Goal: Task Accomplishment & Management: Manage account settings

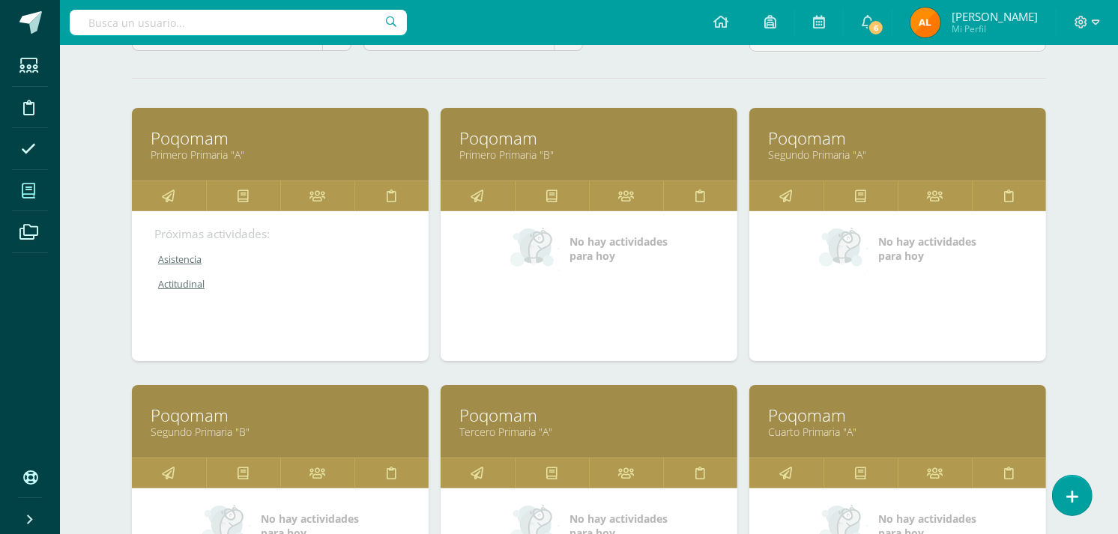
scroll to position [151, 0]
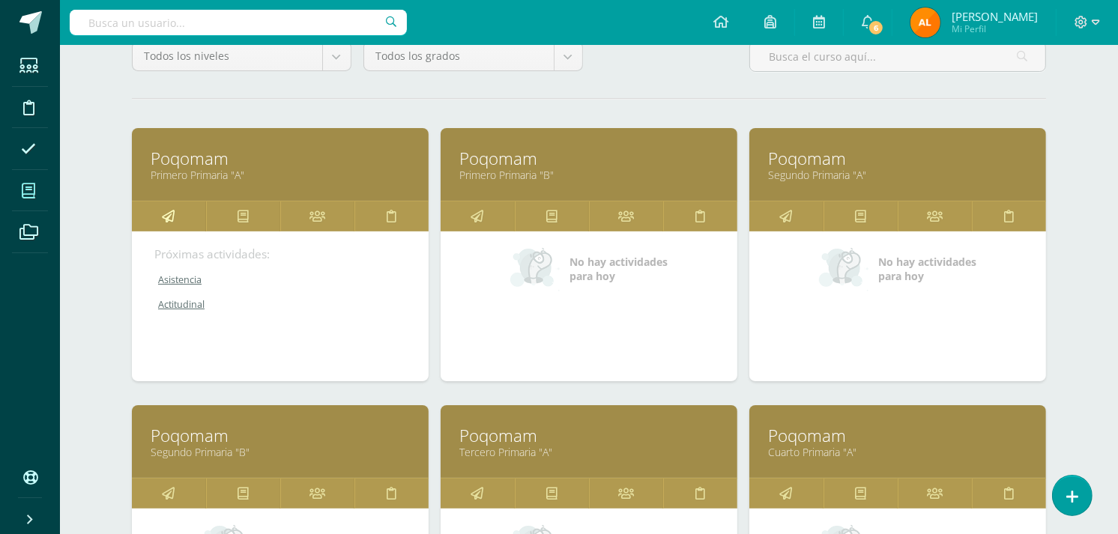
click at [170, 221] on icon at bounding box center [169, 216] width 13 height 29
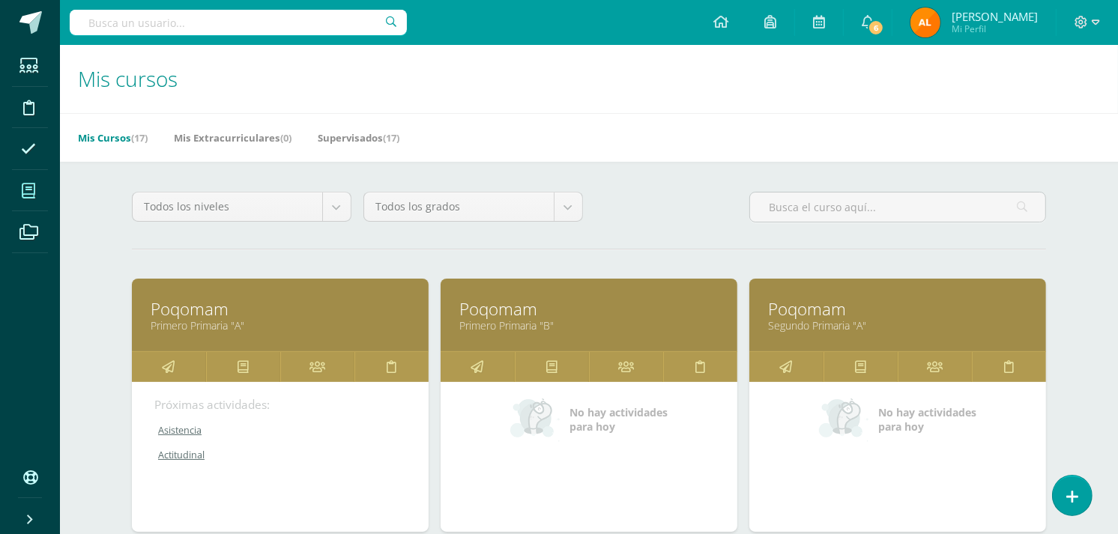
click at [180, 430] on link "Asistencia" at bounding box center [280, 430] width 253 height 13
click at [178, 427] on link "Asistencia" at bounding box center [280, 430] width 253 height 13
click at [190, 458] on link "Actitudinal" at bounding box center [280, 455] width 253 height 13
click at [180, 360] on link at bounding box center [169, 367] width 74 height 30
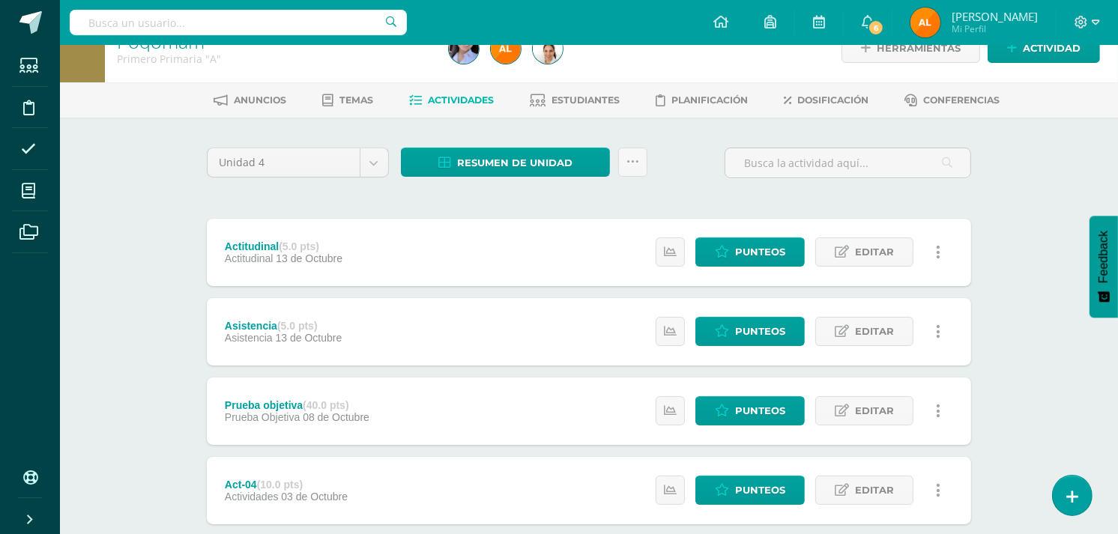
scroll to position [32, 0]
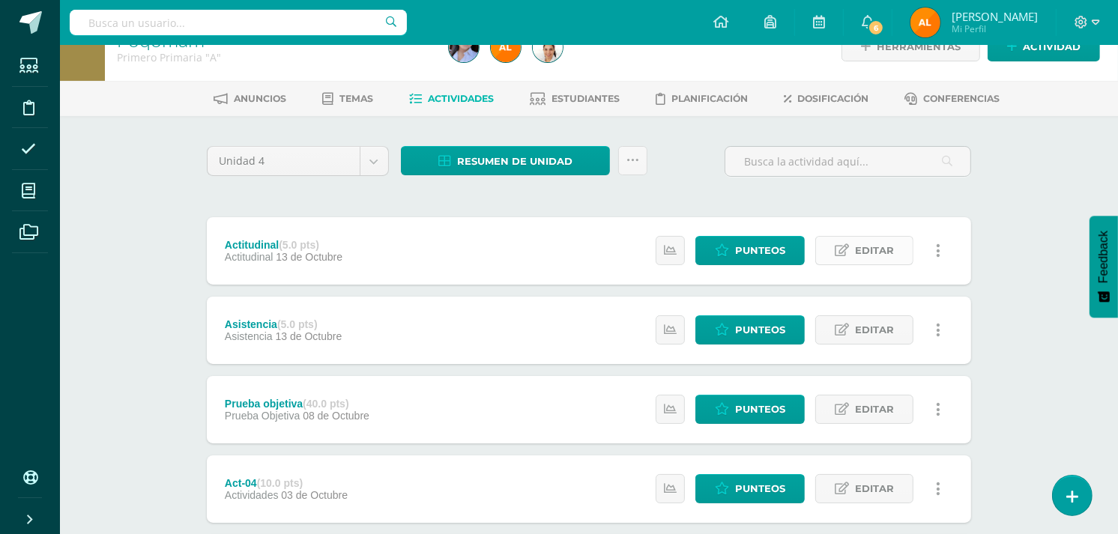
click at [874, 243] on span "Editar" at bounding box center [874, 251] width 39 height 28
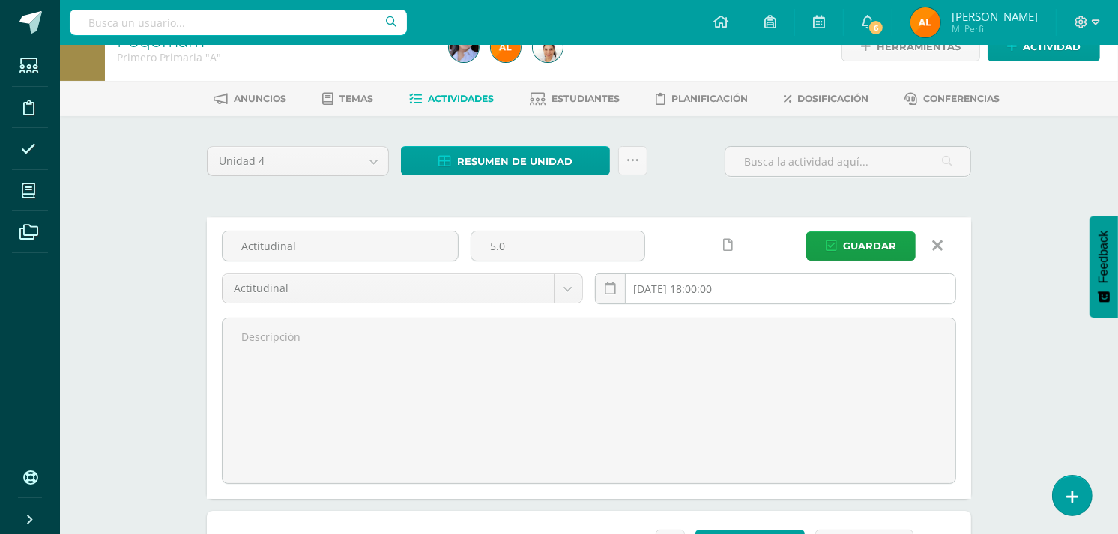
click at [710, 288] on input "2025-10-13 18:00:00" at bounding box center [776, 288] width 360 height 29
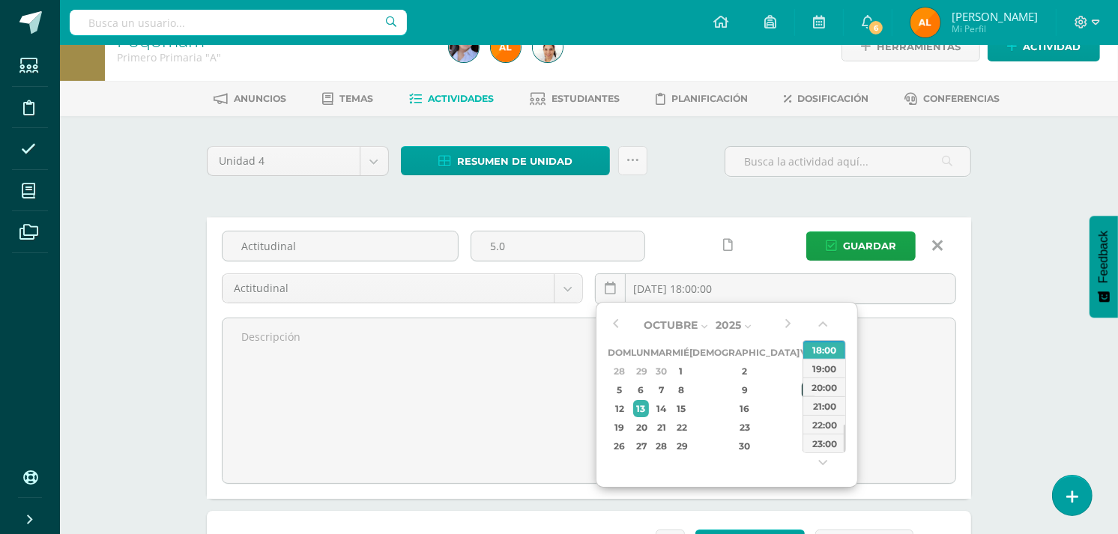
click at [802, 382] on div "10" at bounding box center [808, 389] width 13 height 17
type input "2025-10-10 18:00"
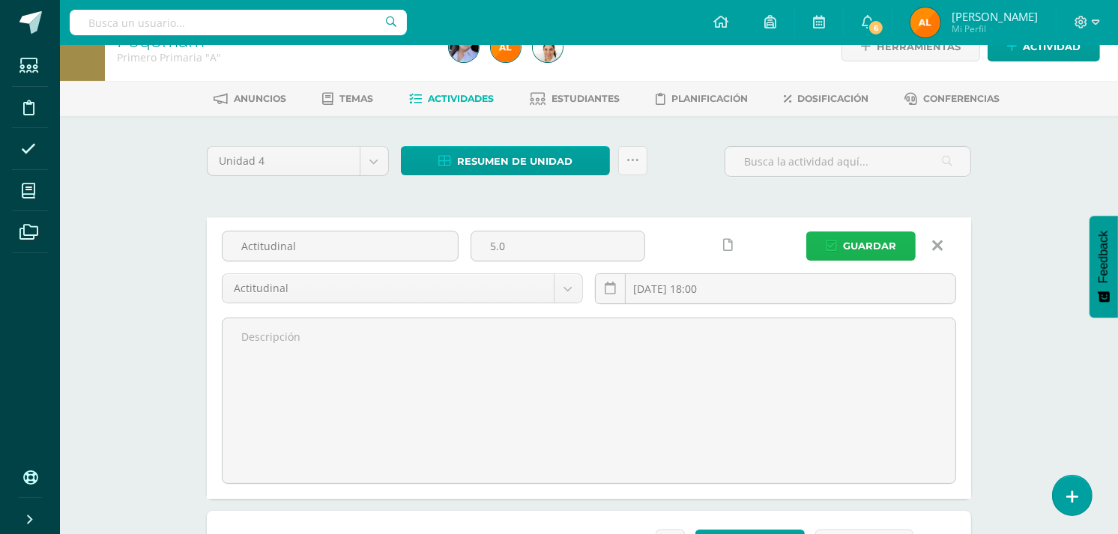
click at [885, 242] on span "Guardar" at bounding box center [869, 246] width 53 height 28
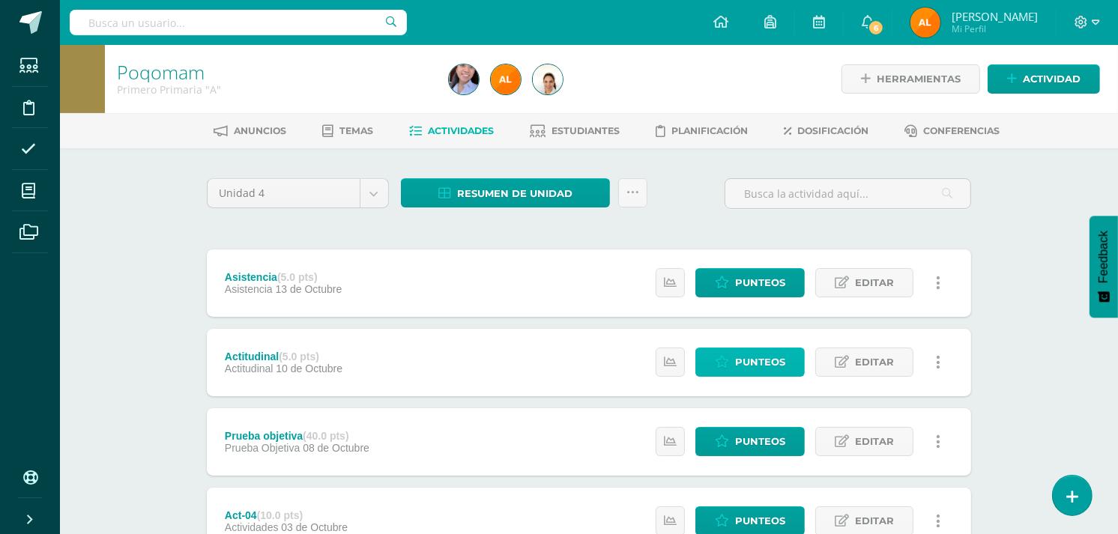
click at [765, 357] on span "Punteos" at bounding box center [760, 362] width 50 height 28
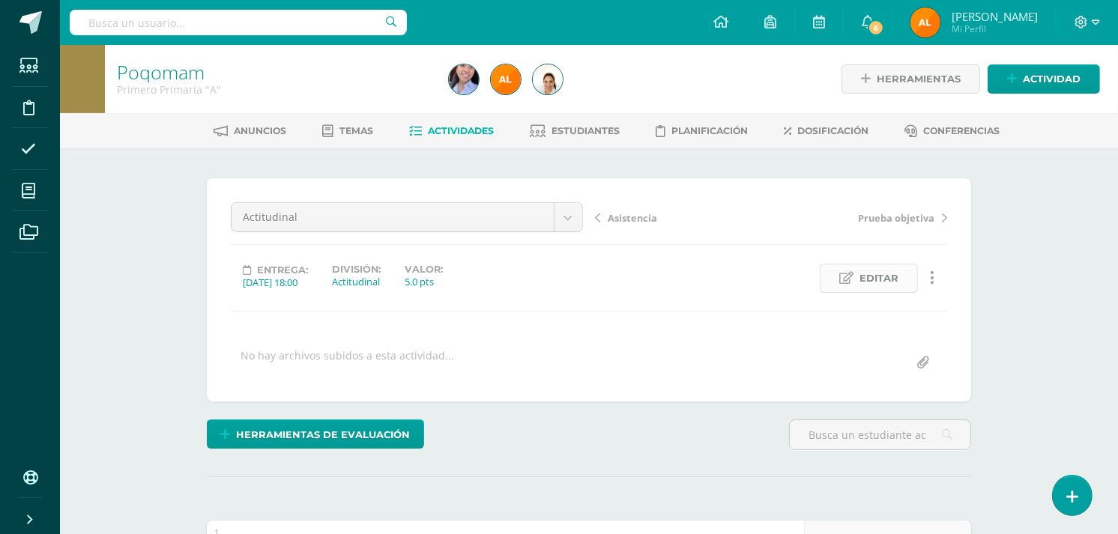
click at [859, 277] on link "Editar" at bounding box center [869, 278] width 98 height 29
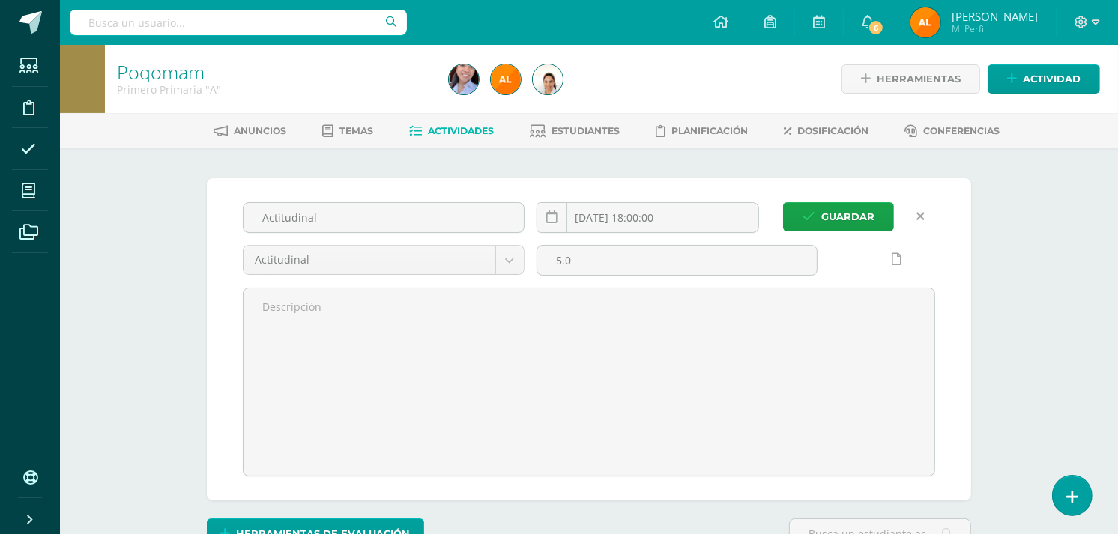
scroll to position [1, 0]
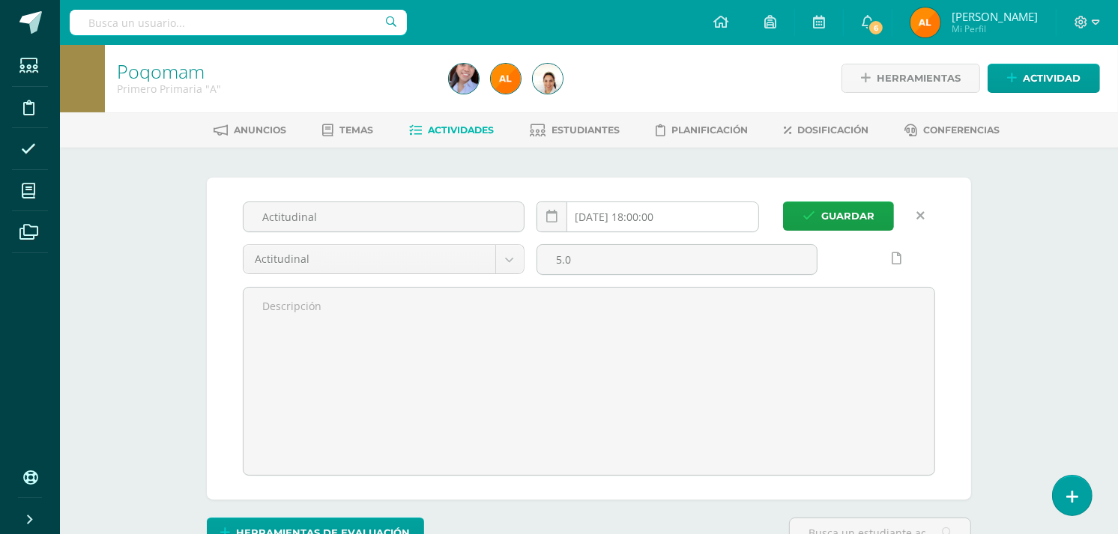
click at [662, 221] on input "[DATE] 18:00:00" at bounding box center [647, 216] width 221 height 29
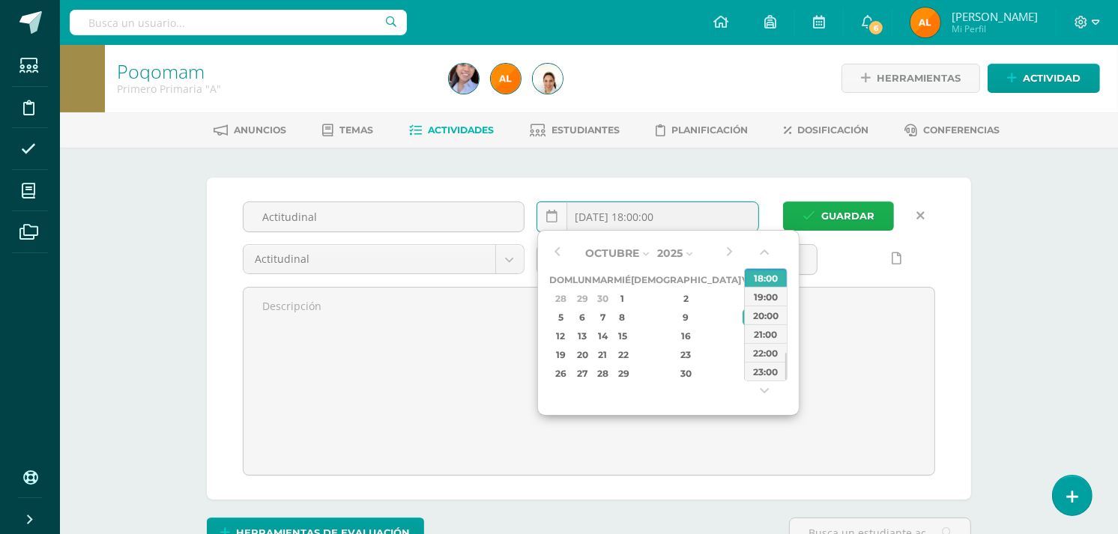
scroll to position [1, 0]
type input "2025-10-10 18:00"
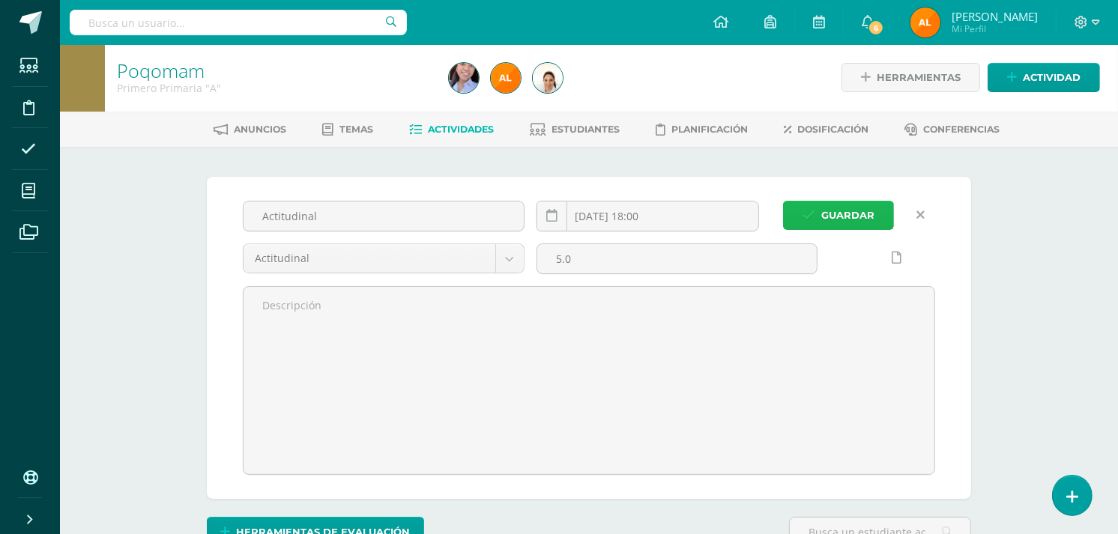
click at [837, 219] on span "Guardar" at bounding box center [847, 216] width 53 height 28
click at [837, 208] on span "Guardar" at bounding box center [847, 215] width 53 height 28
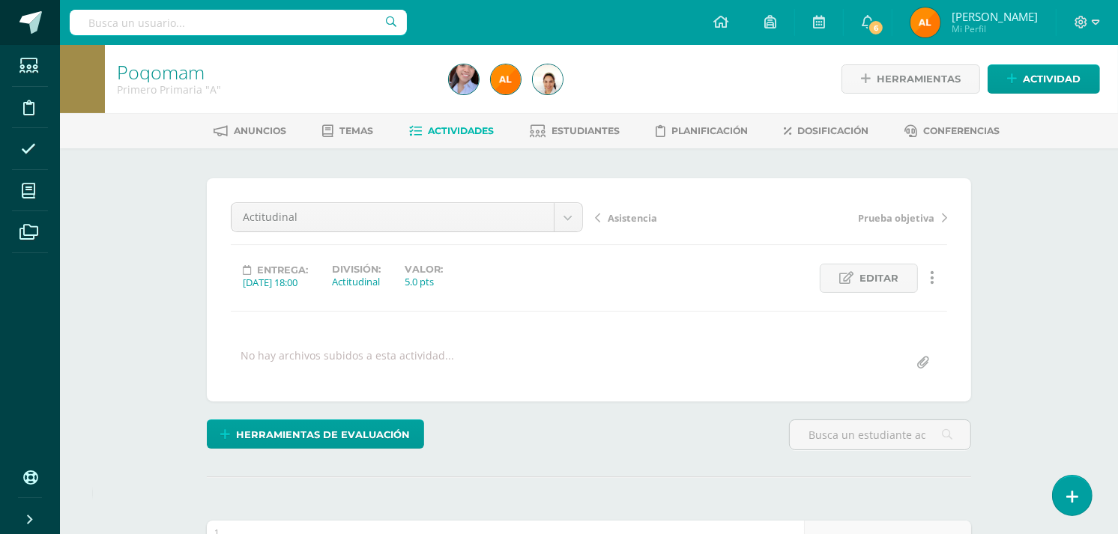
scroll to position [1, 0]
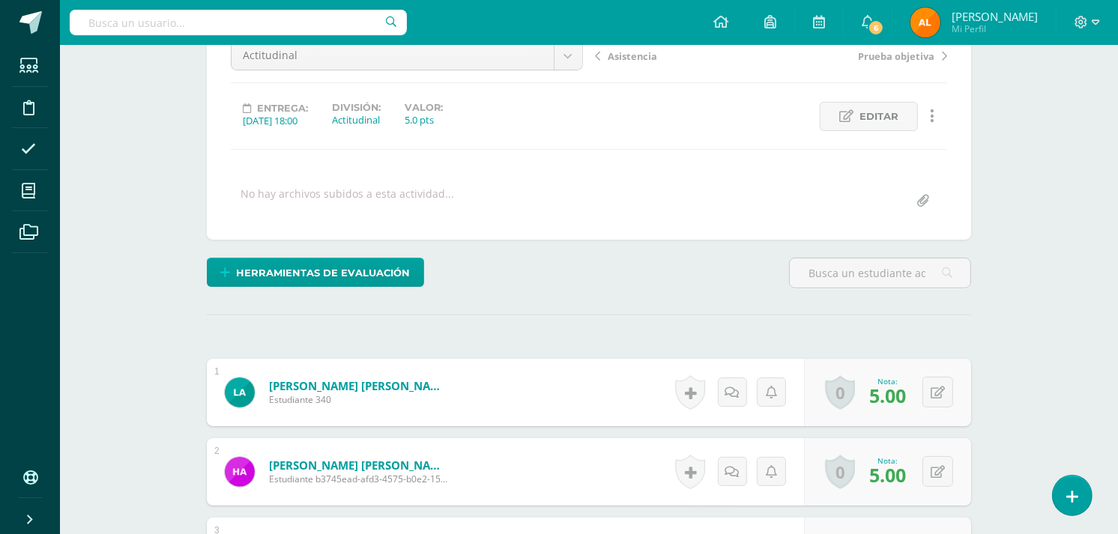
scroll to position [163, 0]
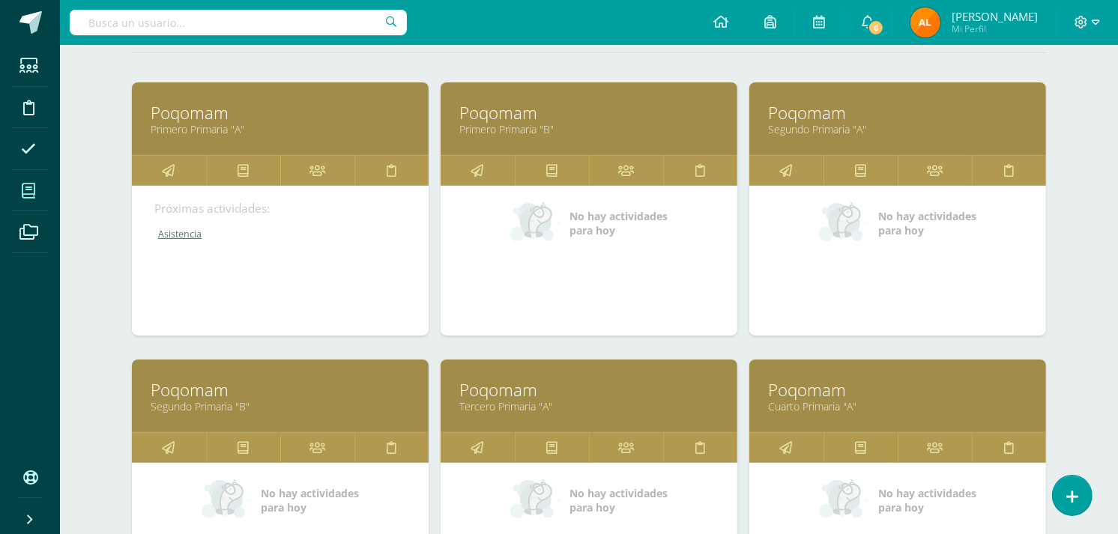
scroll to position [198, 0]
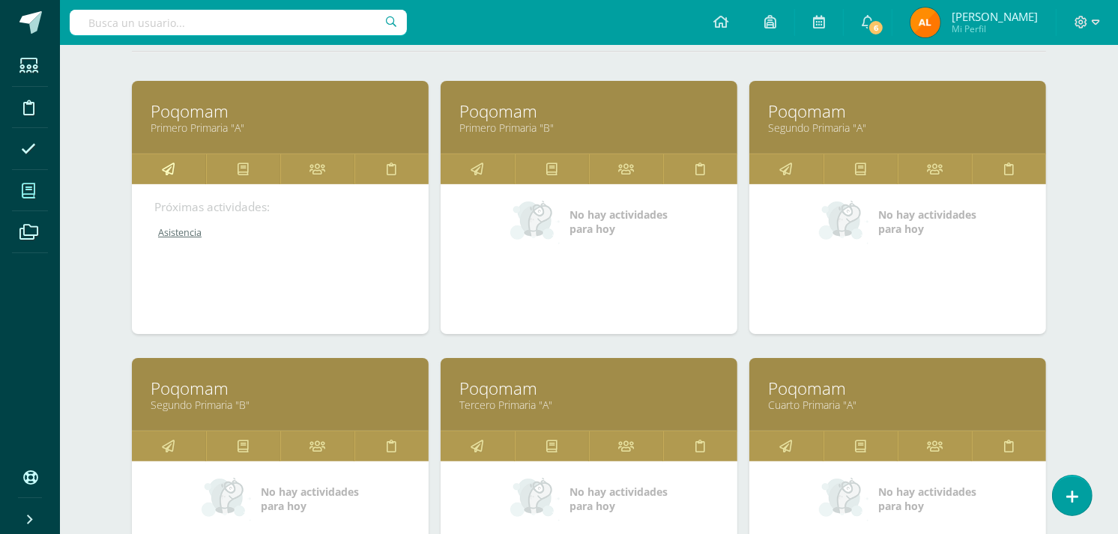
click at [158, 174] on link at bounding box center [169, 169] width 74 height 30
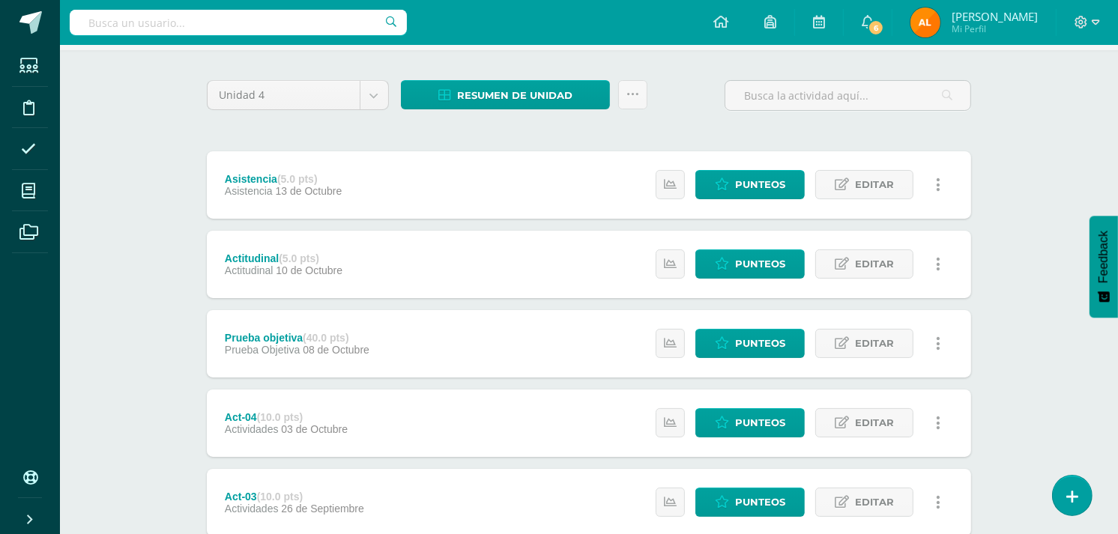
scroll to position [107, 0]
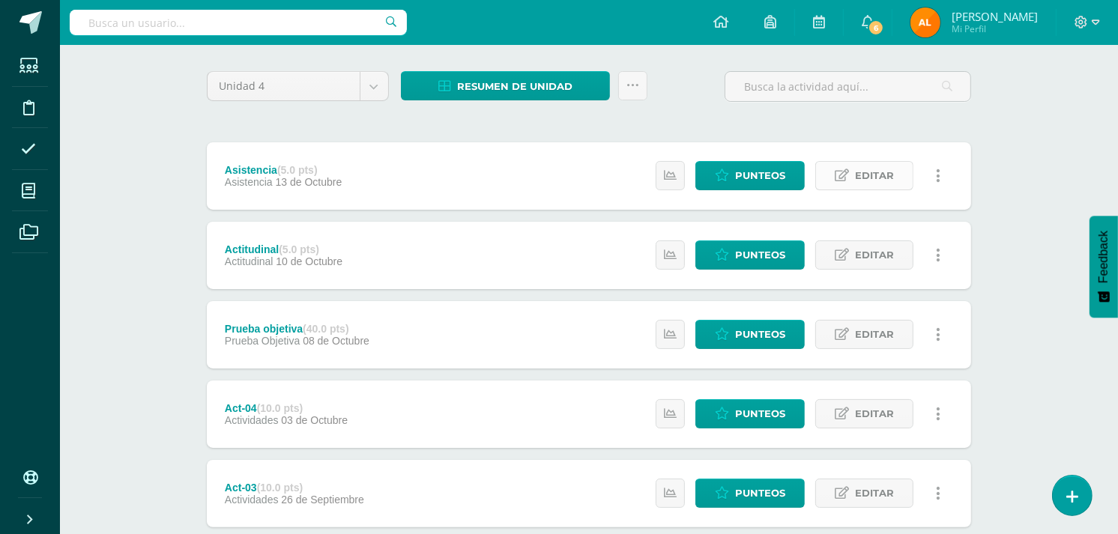
click at [866, 173] on span "Editar" at bounding box center [874, 176] width 39 height 28
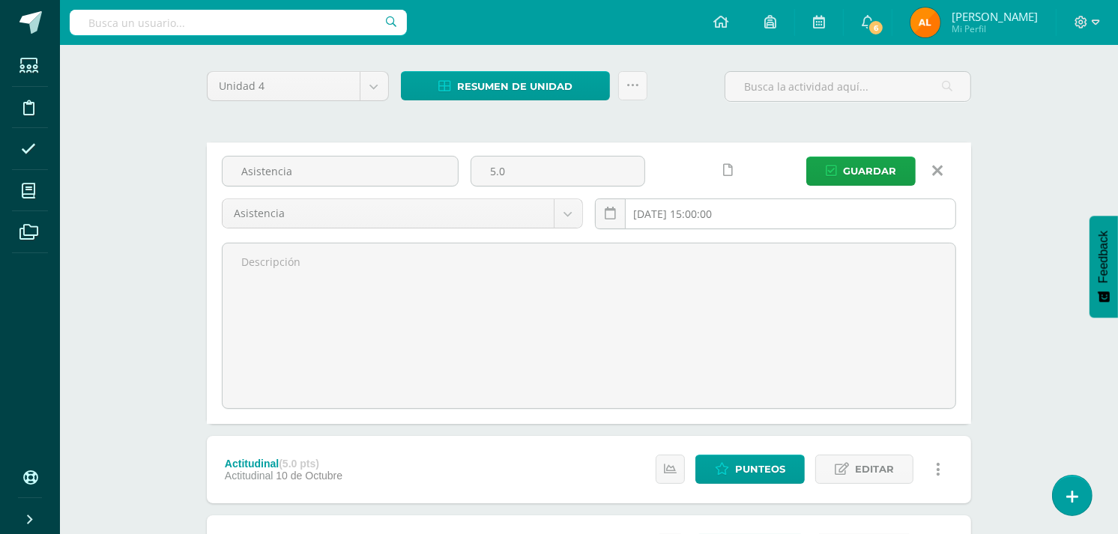
click at [716, 208] on input "2025-10-13 15:00:00" at bounding box center [776, 213] width 360 height 29
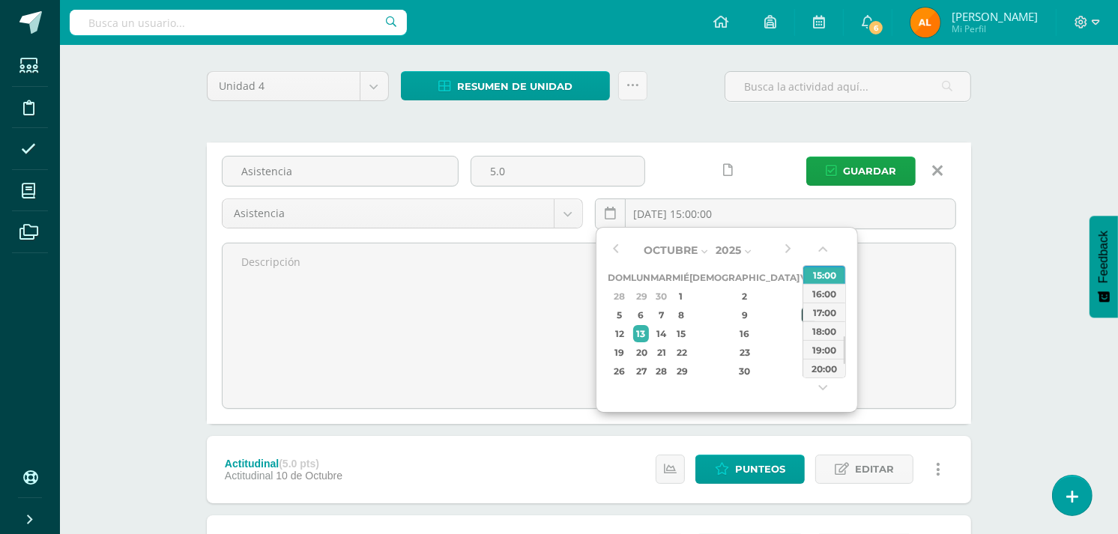
click at [802, 309] on div "10" at bounding box center [808, 314] width 13 height 17
type input "2025-10-10 15:00"
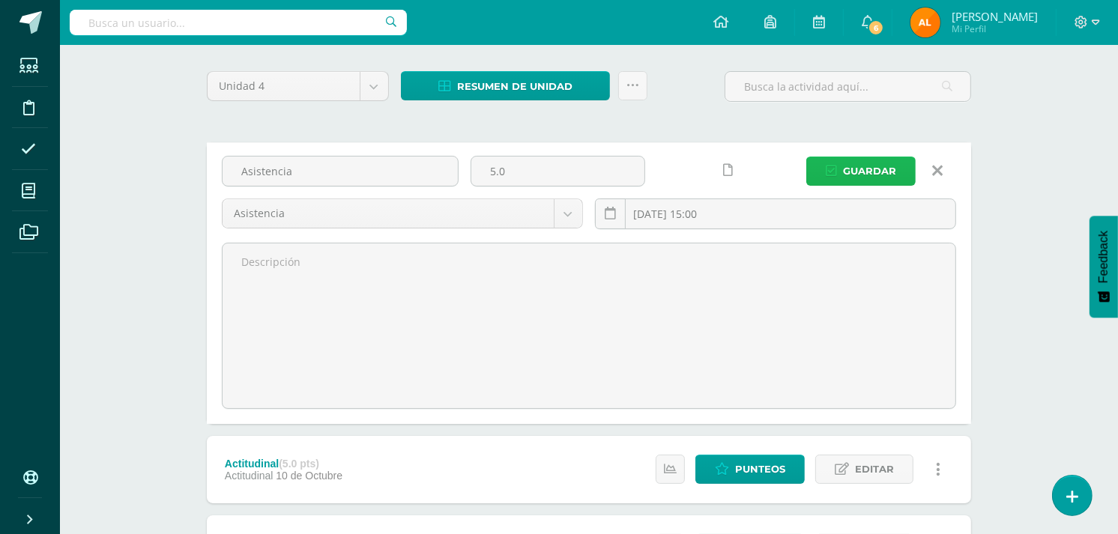
click at [865, 170] on span "Guardar" at bounding box center [869, 171] width 53 height 28
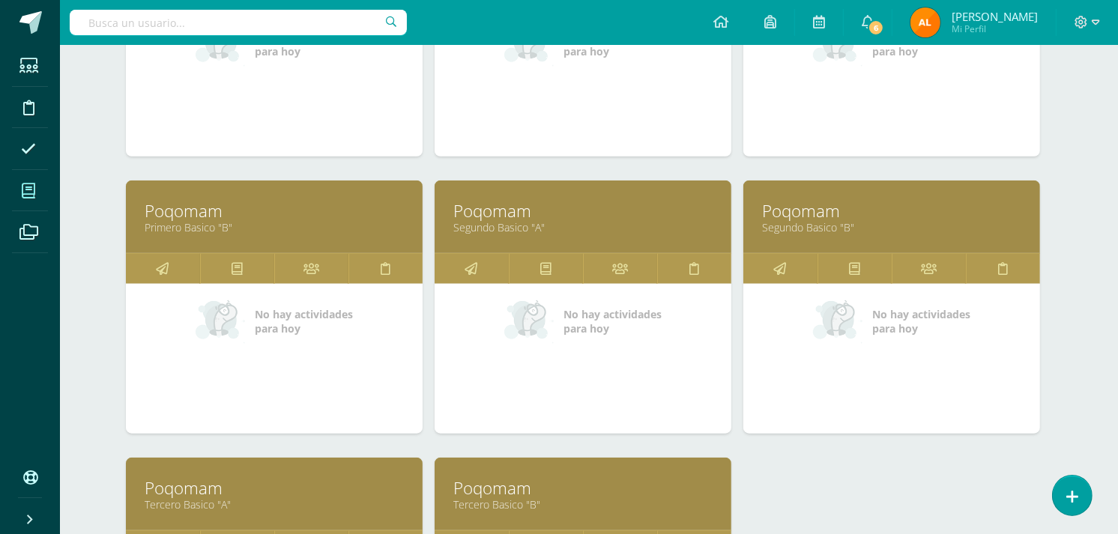
scroll to position [1502, 6]
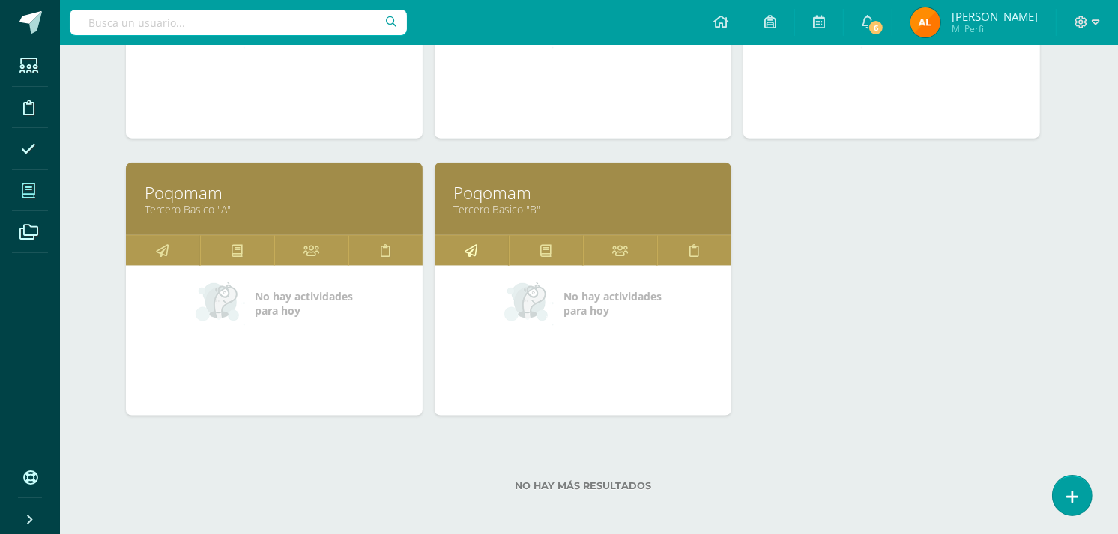
click at [470, 249] on icon at bounding box center [471, 250] width 13 height 29
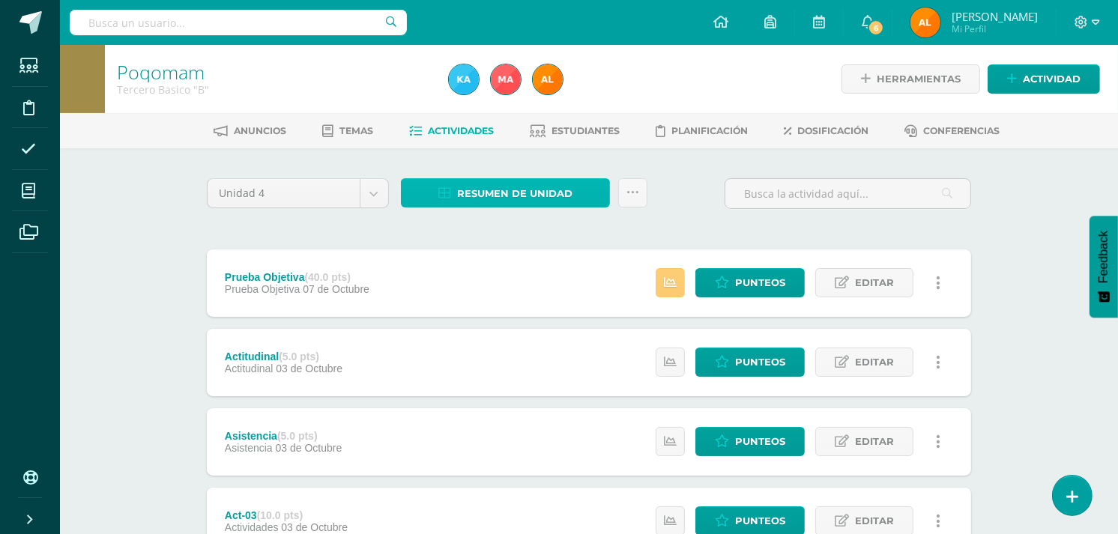
click at [528, 184] on span "Resumen de unidad" at bounding box center [514, 194] width 115 height 28
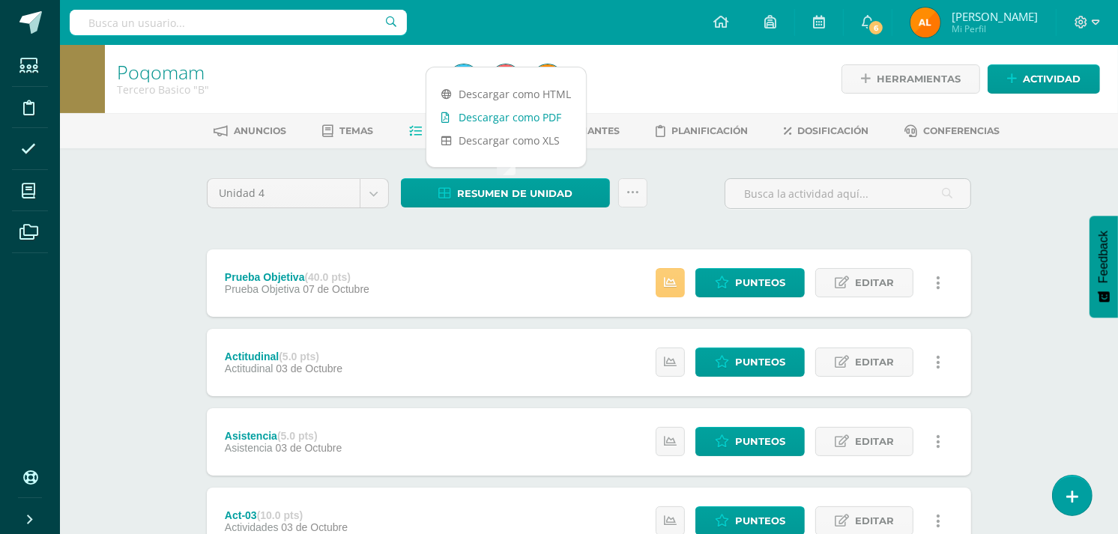
click at [526, 118] on link "Descargar como PDF" at bounding box center [506, 117] width 160 height 23
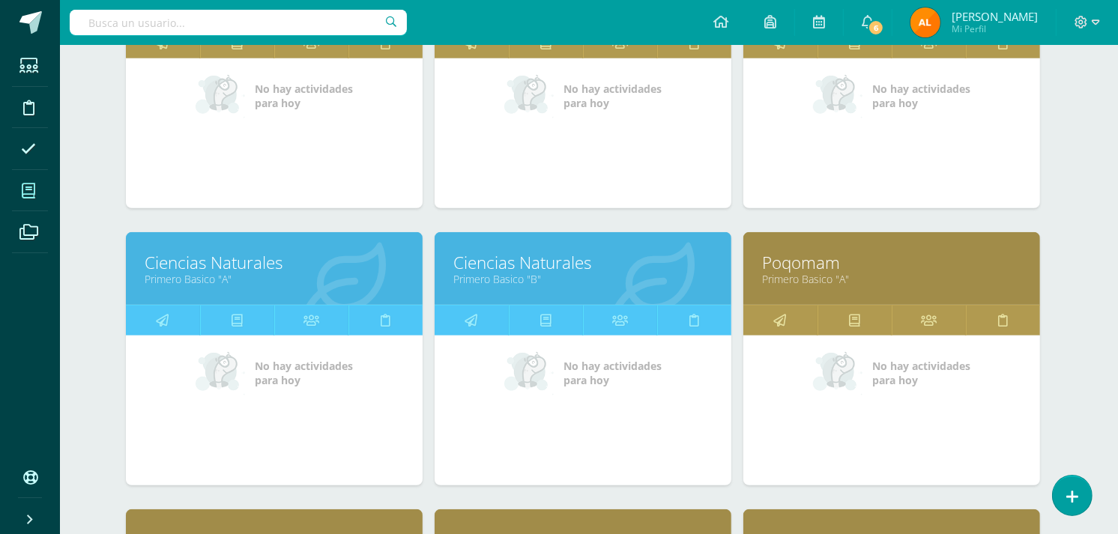
scroll to position [881, 6]
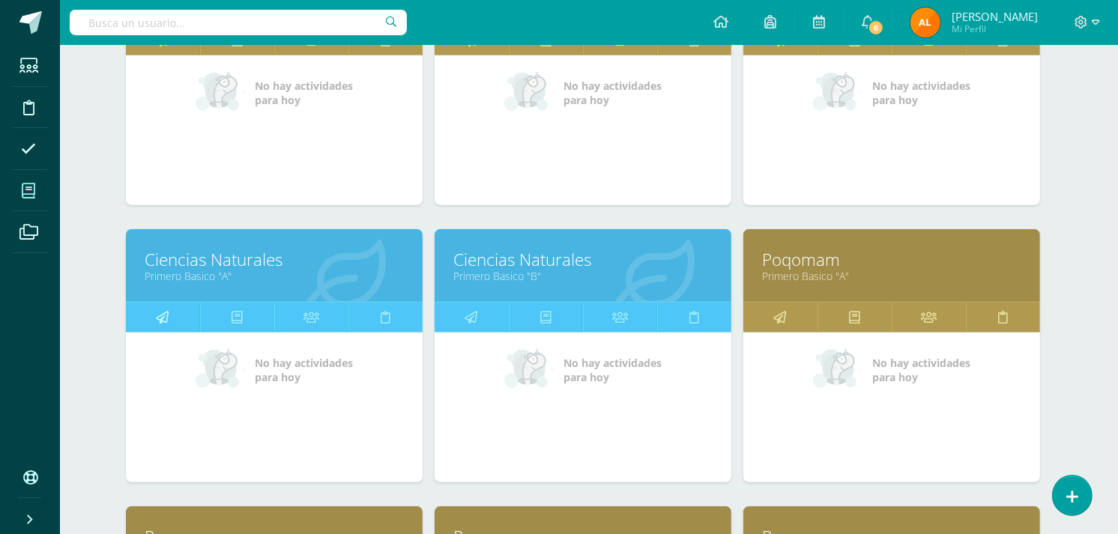
click at [153, 324] on link at bounding box center [163, 318] width 74 height 30
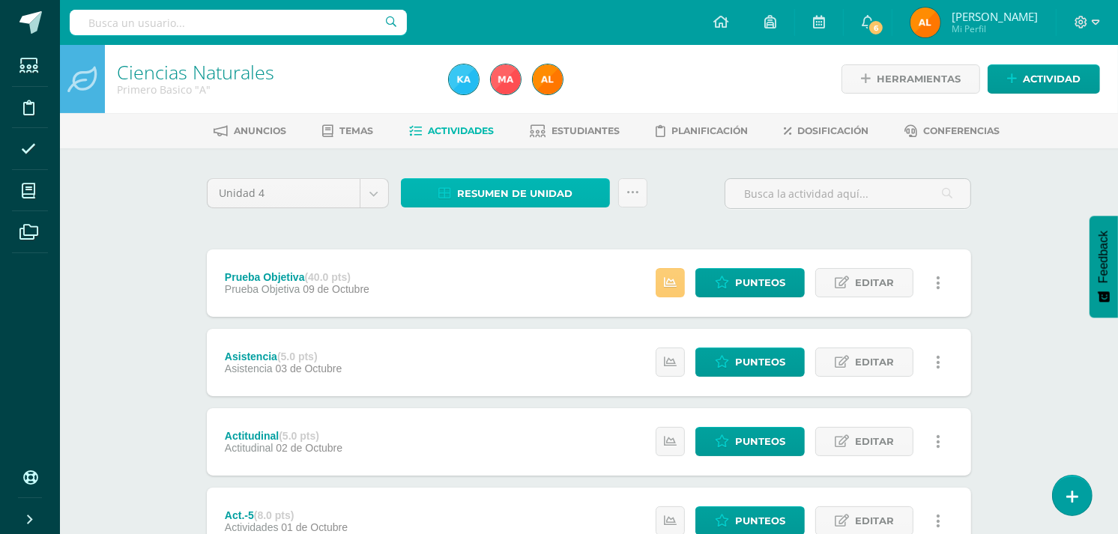
click at [571, 201] on span "Resumen de unidad" at bounding box center [514, 194] width 115 height 28
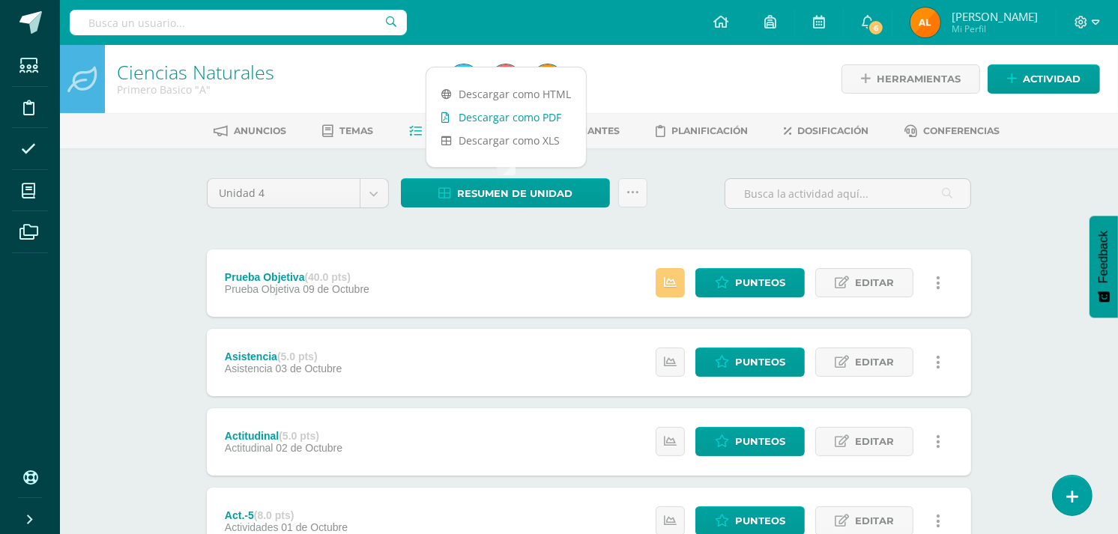
click at [543, 111] on link "Descargar como PDF" at bounding box center [506, 117] width 160 height 23
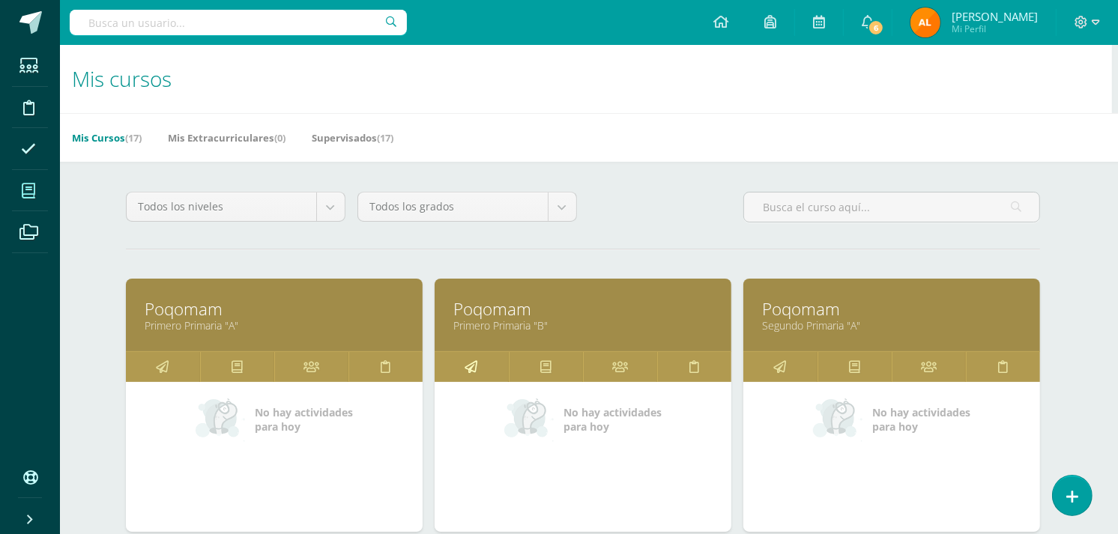
click at [467, 368] on icon at bounding box center [471, 366] width 13 height 29
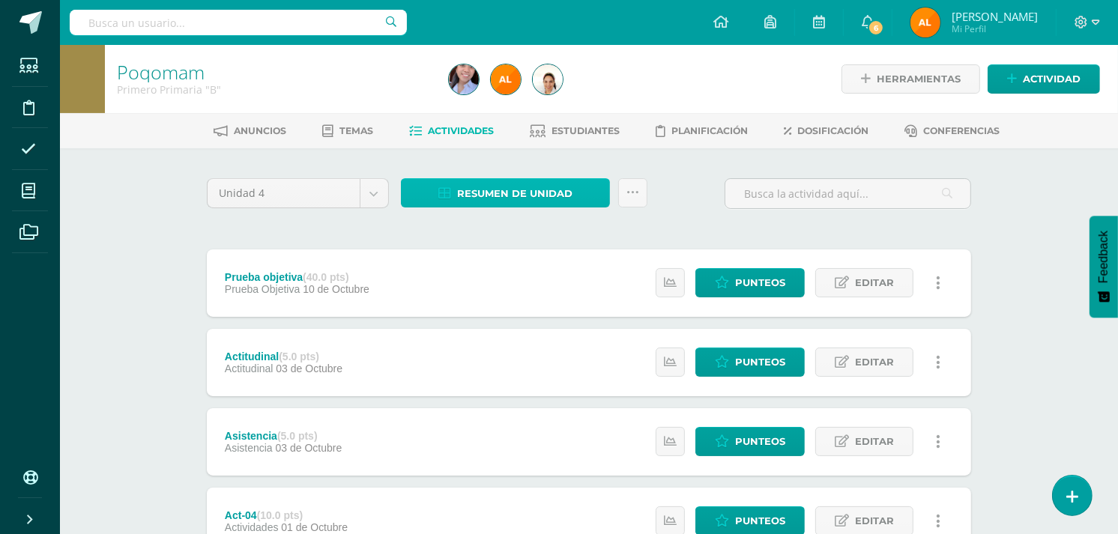
click at [490, 183] on span "Resumen de unidad" at bounding box center [514, 194] width 115 height 28
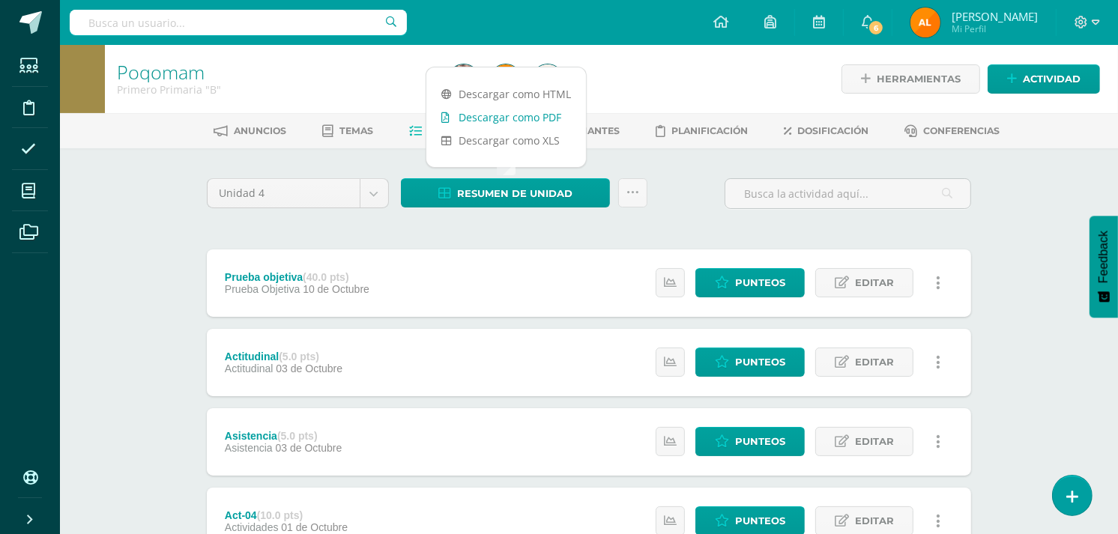
click at [492, 118] on link "Descargar como PDF" at bounding box center [506, 117] width 160 height 23
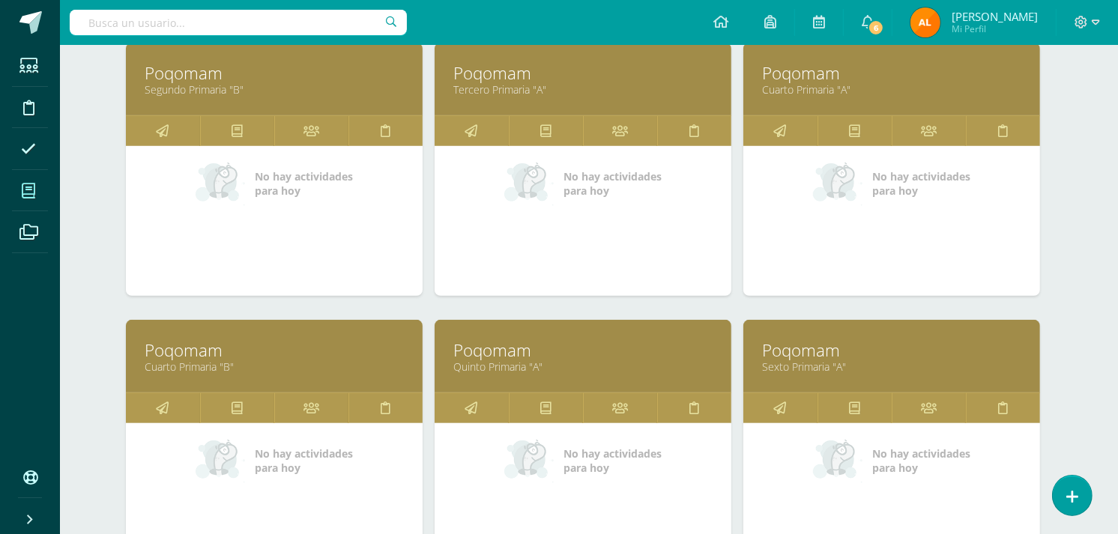
scroll to position [980, 6]
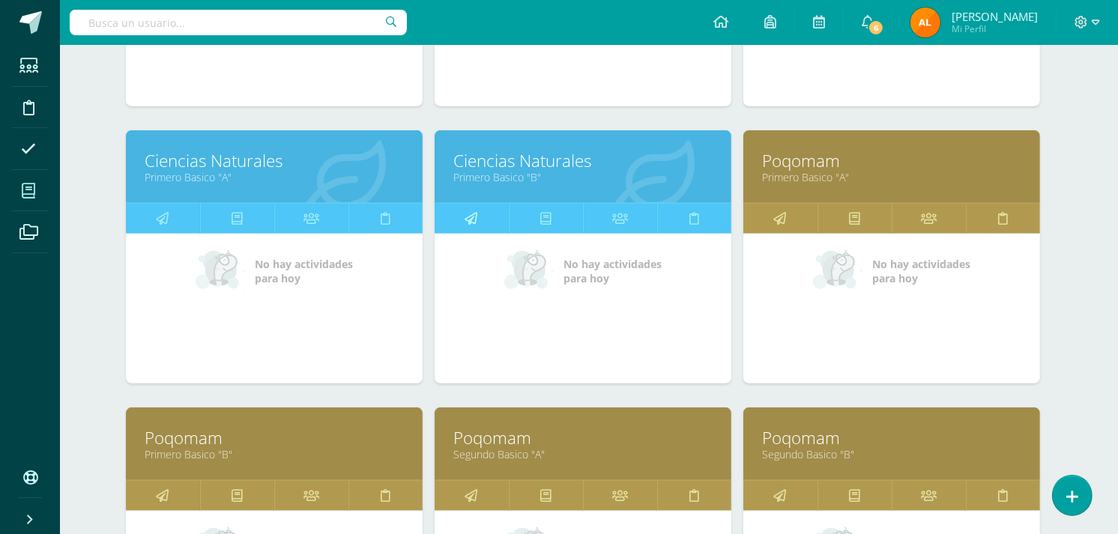
click at [466, 218] on icon at bounding box center [471, 218] width 13 height 29
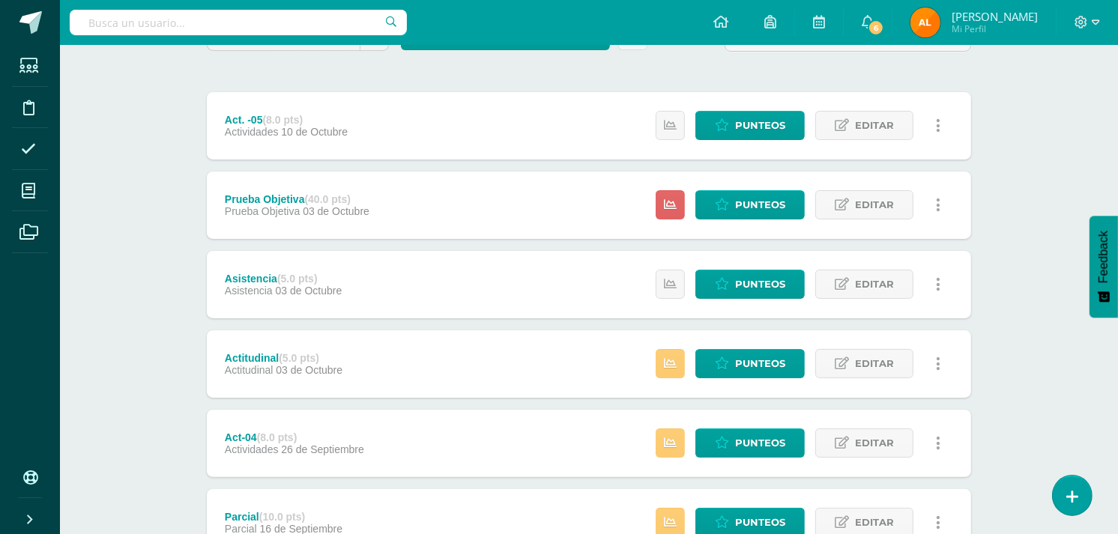
scroll to position [159, 0]
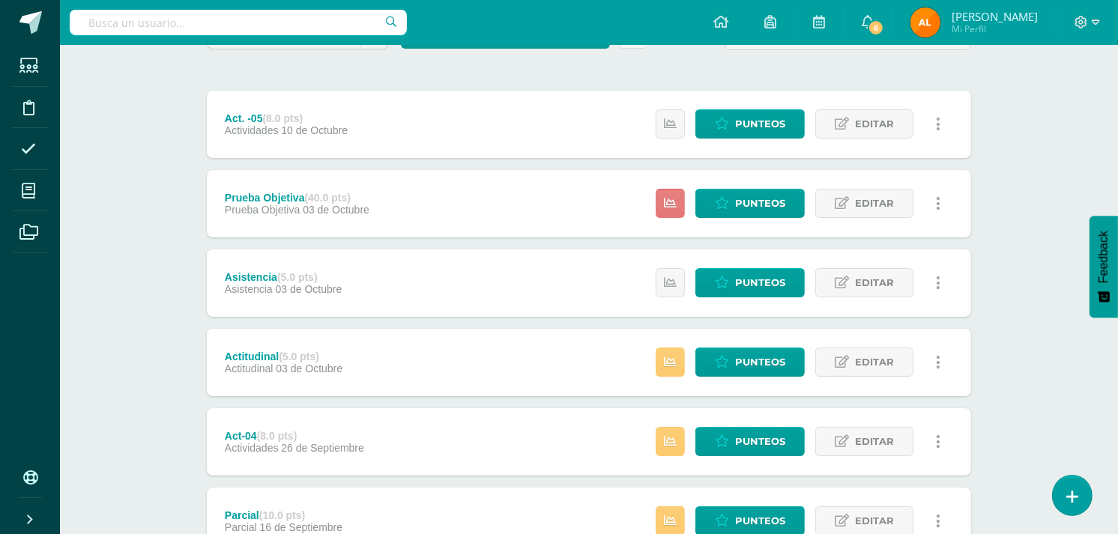
click at [668, 198] on icon at bounding box center [670, 203] width 13 height 13
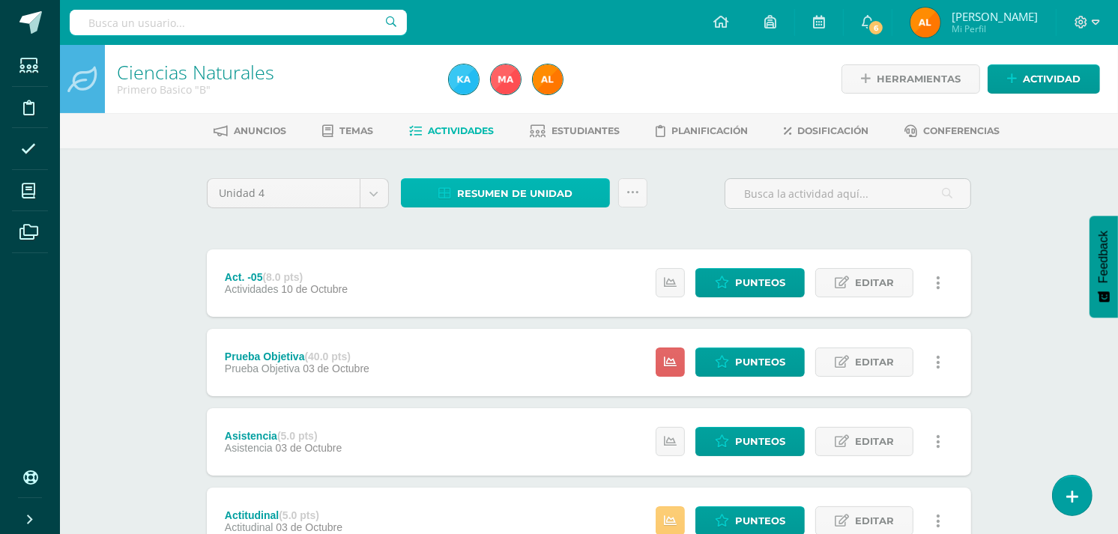
click at [479, 191] on span "Resumen de unidad" at bounding box center [514, 194] width 115 height 28
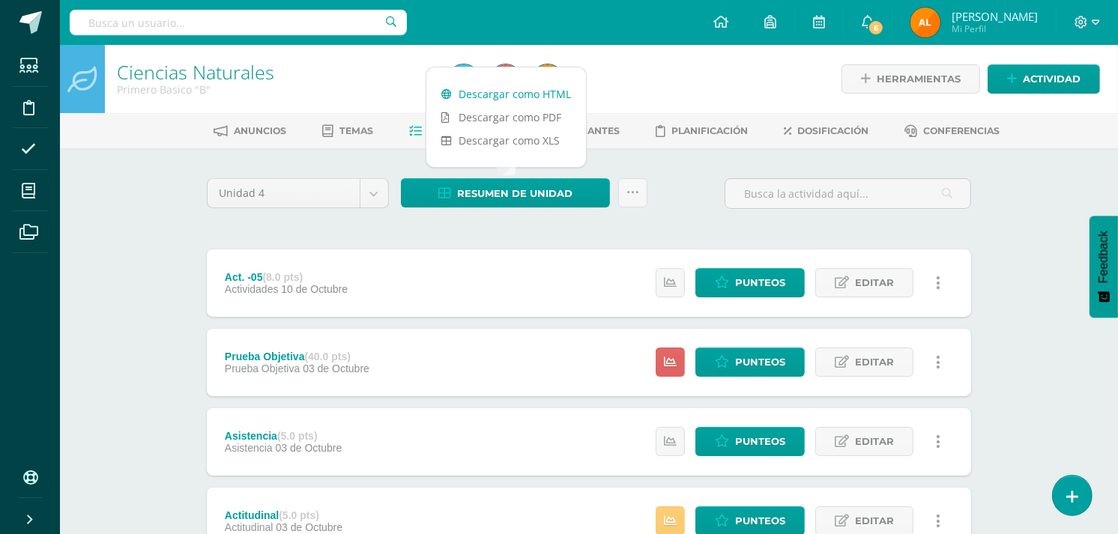
click at [512, 103] on link "Descargar como HTML" at bounding box center [506, 93] width 160 height 23
click at [551, 118] on link "Descargar como PDF" at bounding box center [506, 117] width 160 height 23
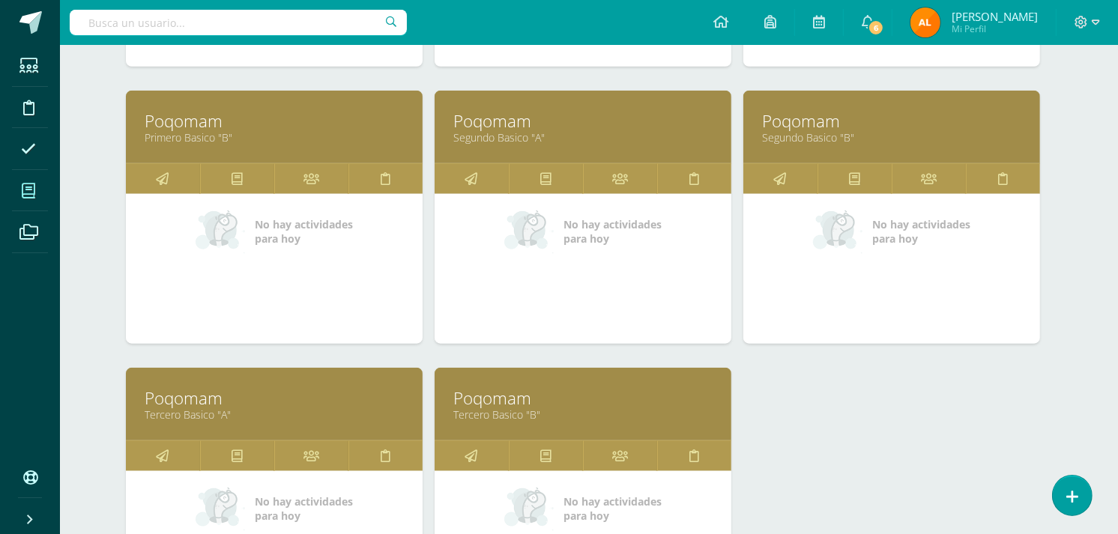
scroll to position [1316, 6]
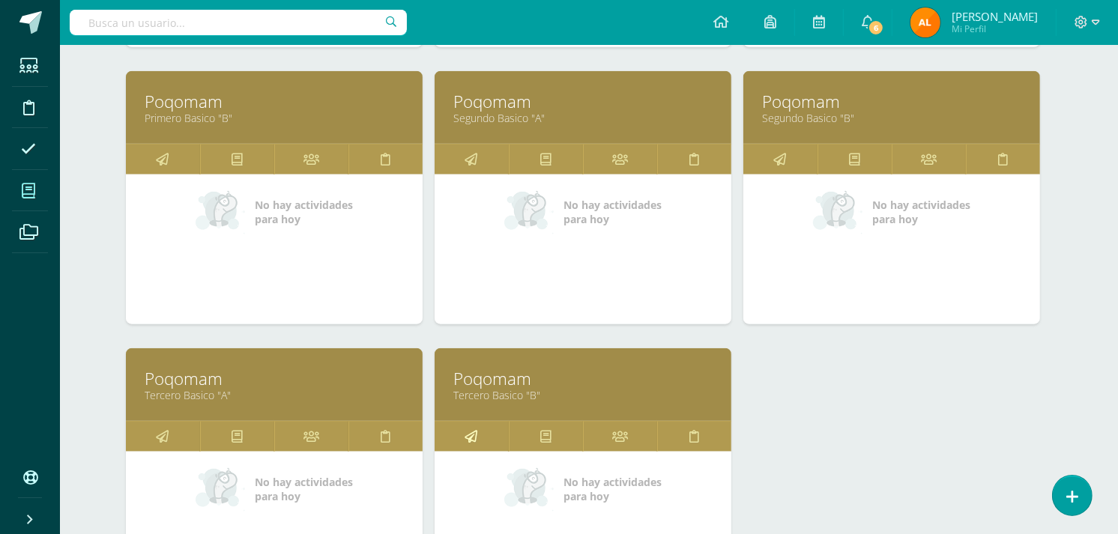
click at [474, 445] on icon at bounding box center [471, 436] width 13 height 29
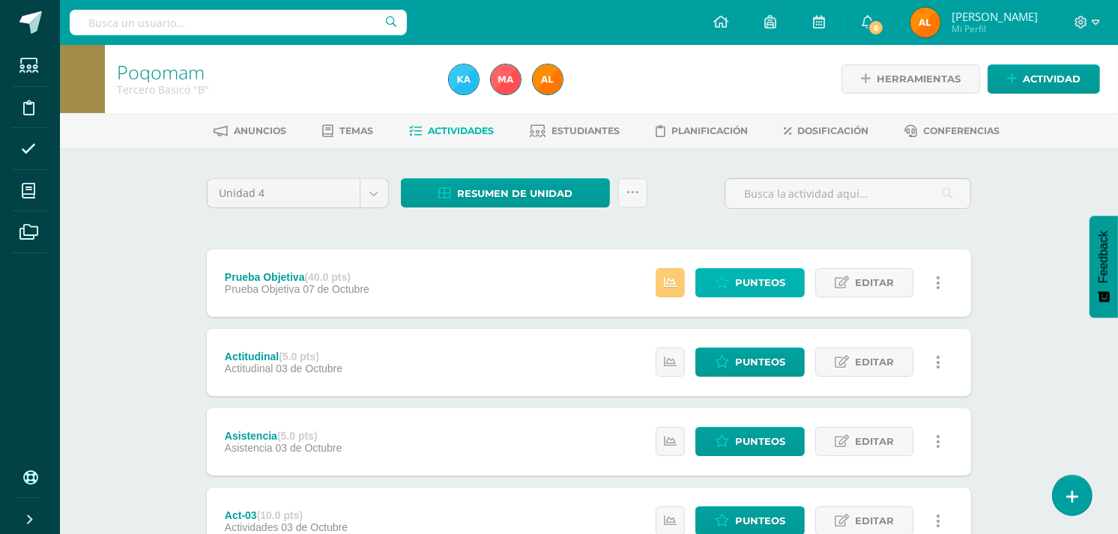
click at [745, 291] on span "Punteos" at bounding box center [760, 283] width 50 height 28
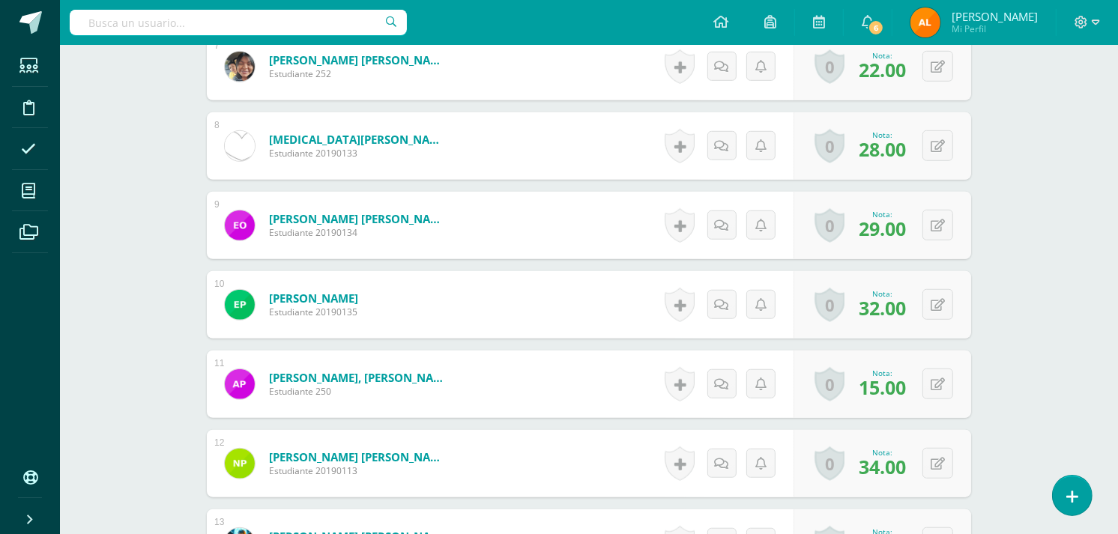
scroll to position [965, 0]
click at [931, 385] on div "0 Logros Logros obtenidos Aún no hay logros agregados Nota: 15.00" at bounding box center [891, 384] width 183 height 70
click at [952, 384] on icon at bounding box center [948, 383] width 15 height 13
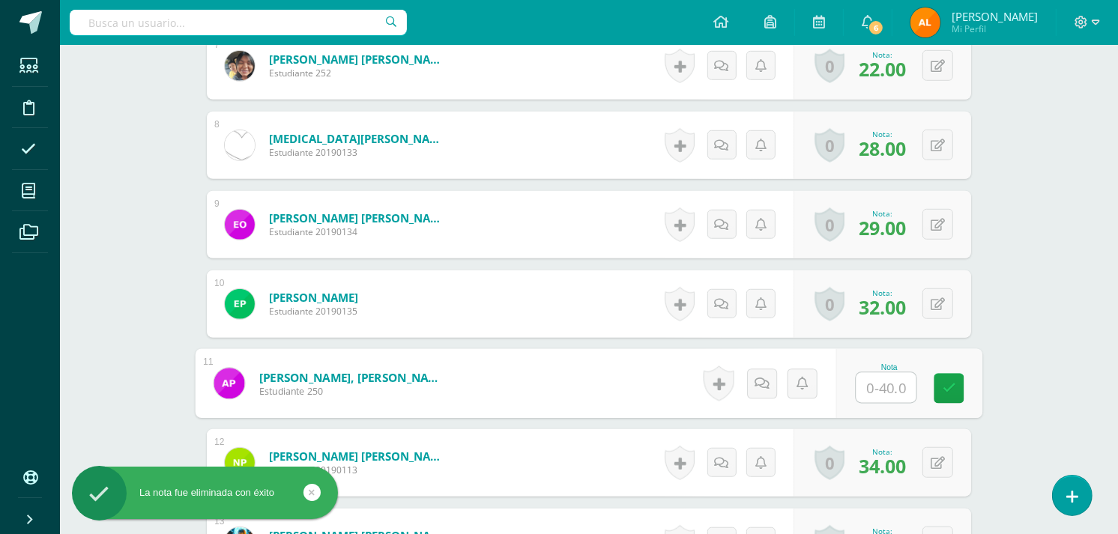
click at [892, 388] on input "text" at bounding box center [886, 388] width 60 height 30
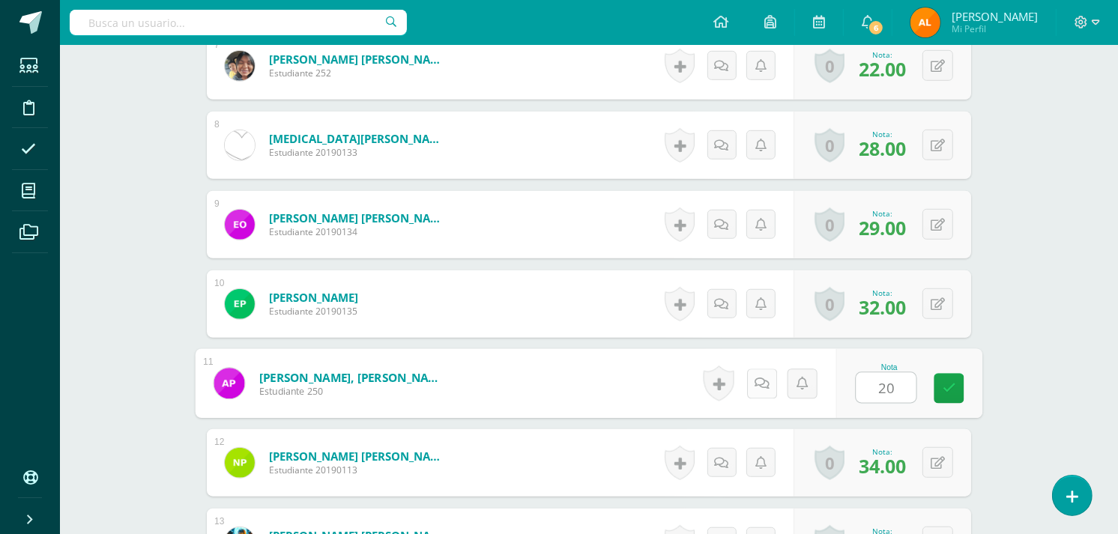
type input "20"
click at [763, 384] on icon at bounding box center [761, 383] width 15 height 13
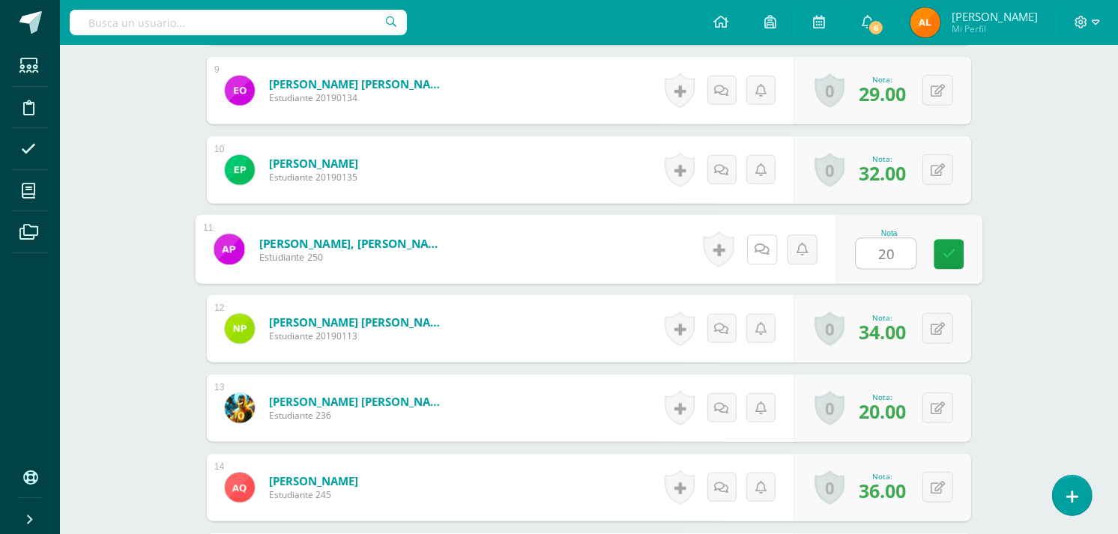
scroll to position [1117, 0]
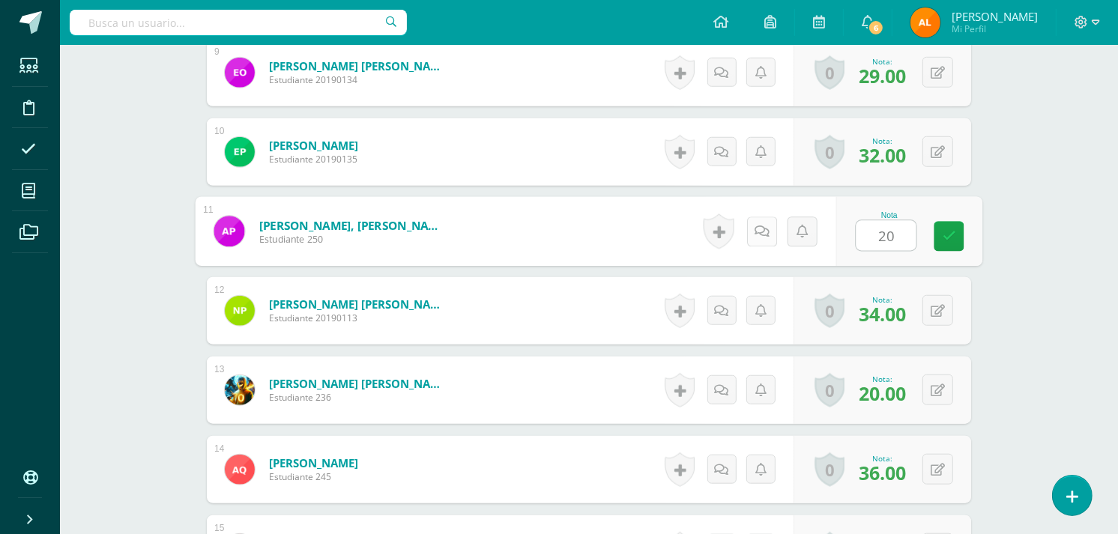
click at [760, 235] on icon at bounding box center [761, 231] width 15 height 13
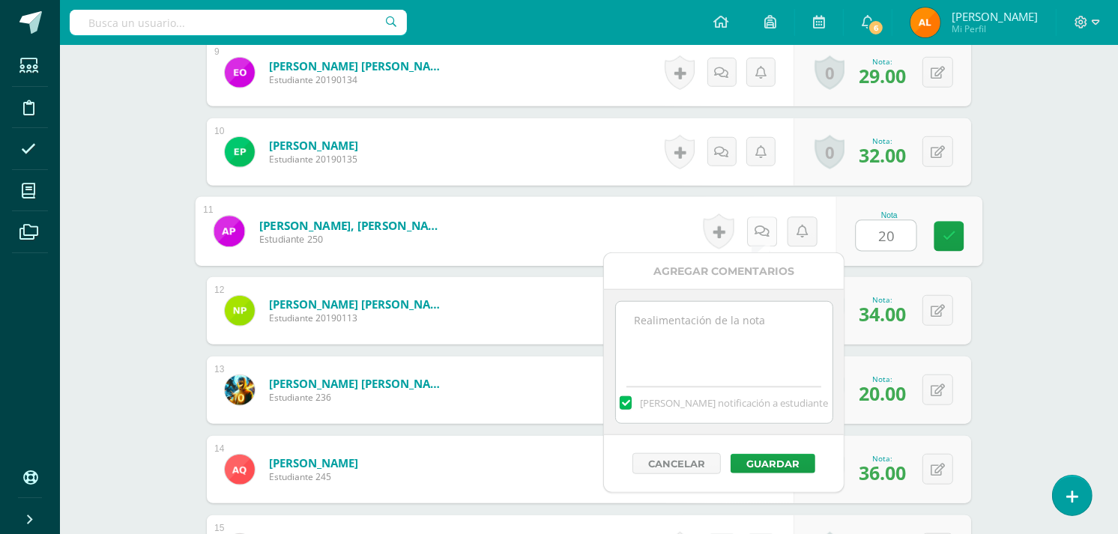
click at [760, 235] on icon at bounding box center [761, 231] width 15 height 13
click at [683, 327] on textarea at bounding box center [724, 339] width 217 height 75
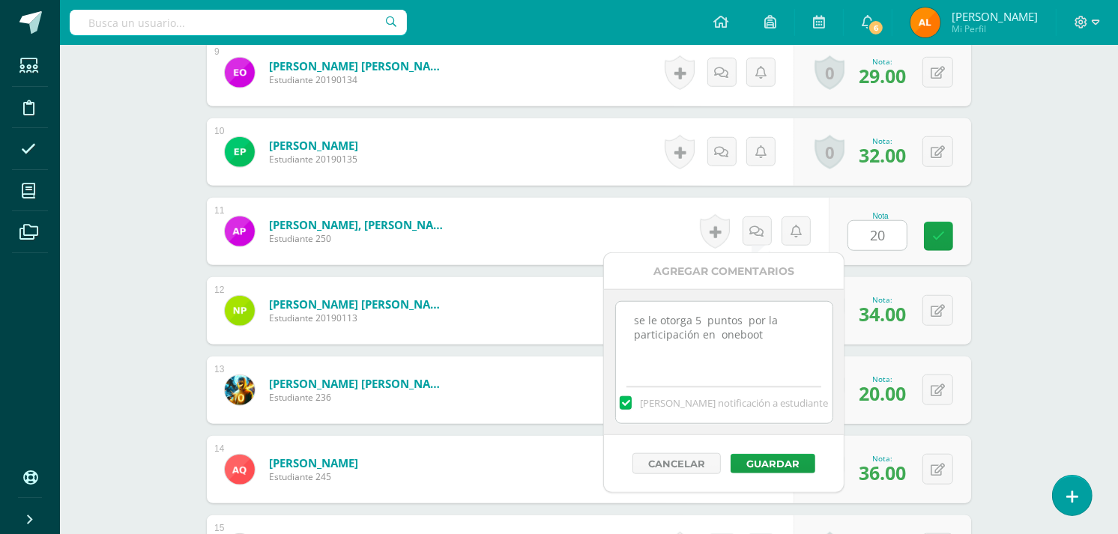
type textarea "se le otorga 5 puntos por la participación en oneboot"
drag, startPoint x: 748, startPoint y: 328, endPoint x: 1014, endPoint y: 326, distance: 266.0
click at [1014, 326] on div "Poqomam Tercero Basico "B" Herramientas Detalle de asistencias Actividad Anunci…" at bounding box center [589, 198] width 1058 height 2541
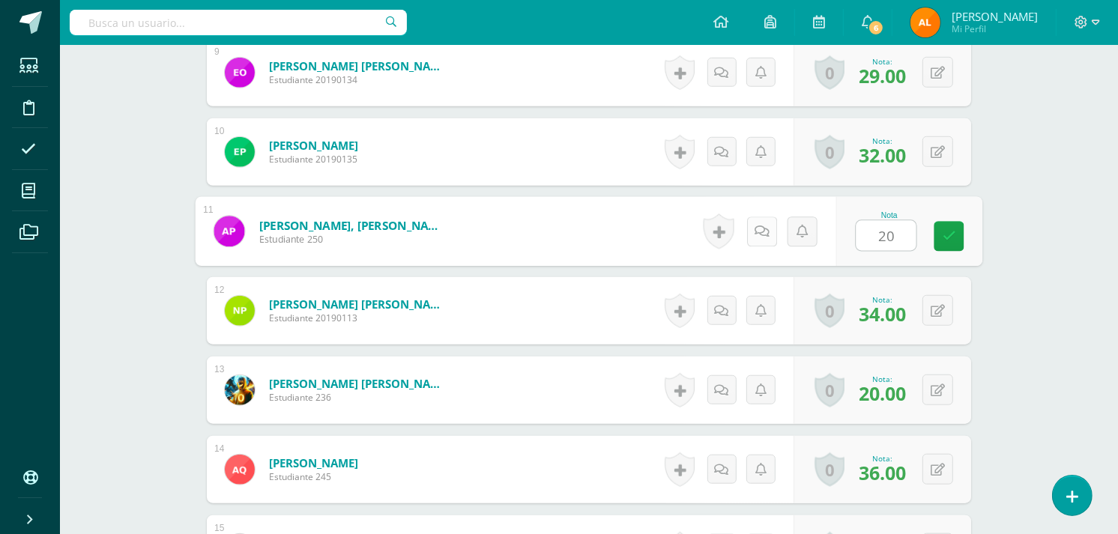
click at [763, 232] on link at bounding box center [762, 232] width 30 height 30
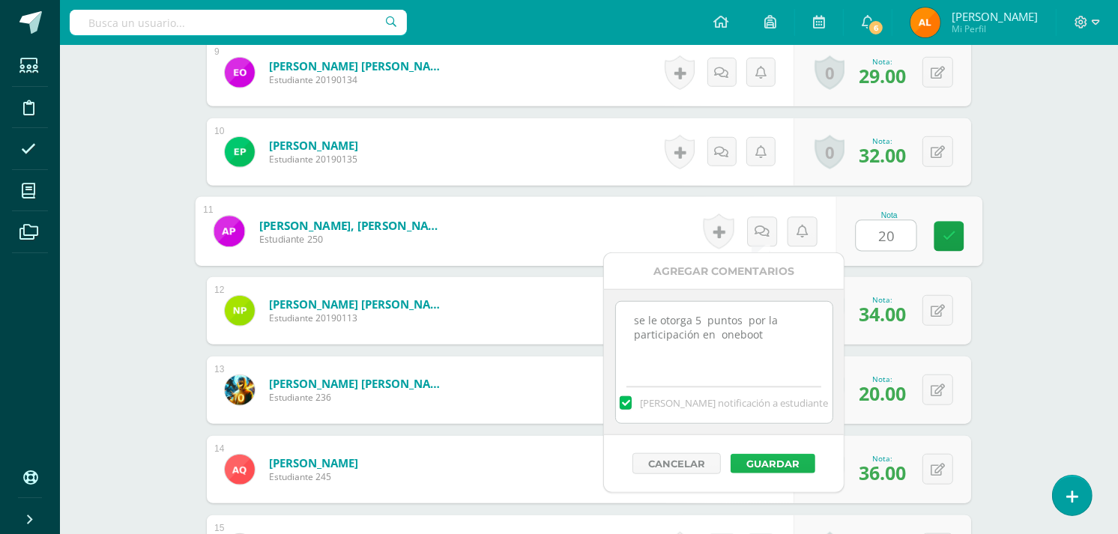
click at [784, 459] on button "Guardar" at bounding box center [772, 463] width 85 height 19
click at [763, 454] on button "Guardar" at bounding box center [772, 463] width 85 height 19
click at [695, 385] on div "Mandar notificación a estudiante" at bounding box center [724, 400] width 217 height 46
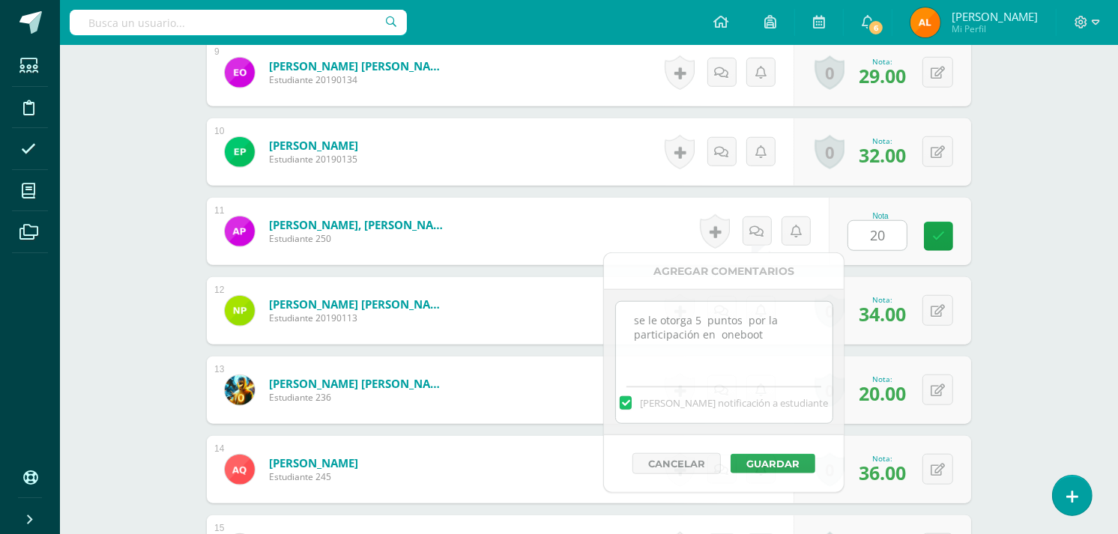
click at [1007, 414] on div "Poqomam Tercero Basico "B" Herramientas Detalle de asistencias Actividad Anunci…" at bounding box center [589, 198] width 1058 height 2541
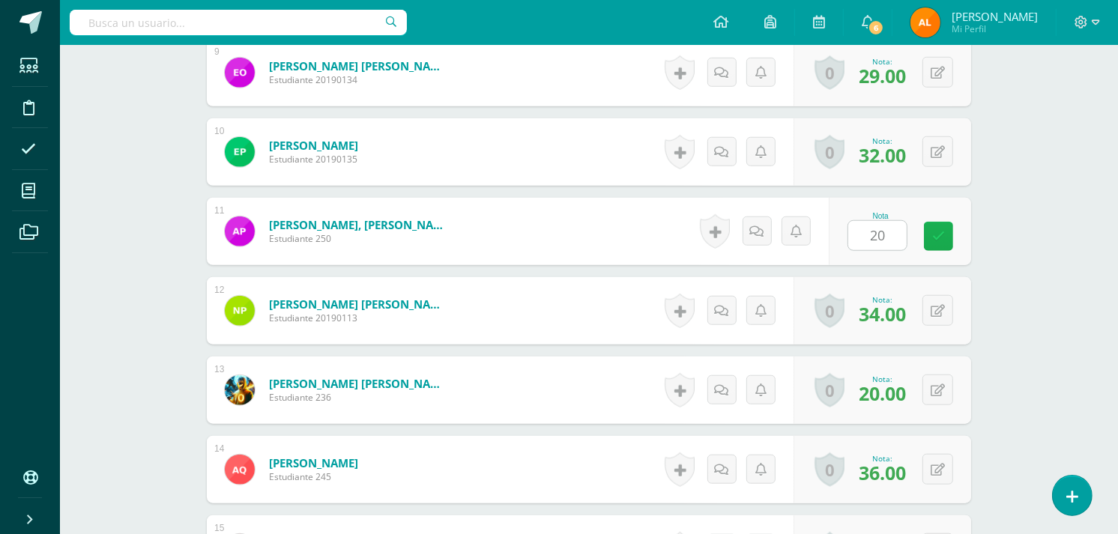
click at [939, 237] on icon at bounding box center [938, 236] width 13 height 13
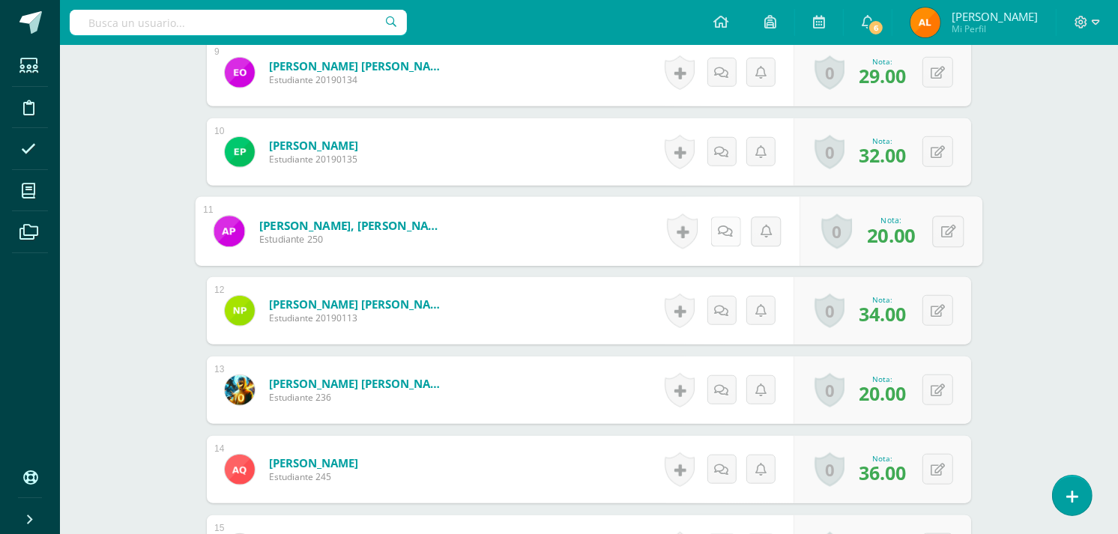
click at [722, 234] on icon at bounding box center [725, 231] width 15 height 13
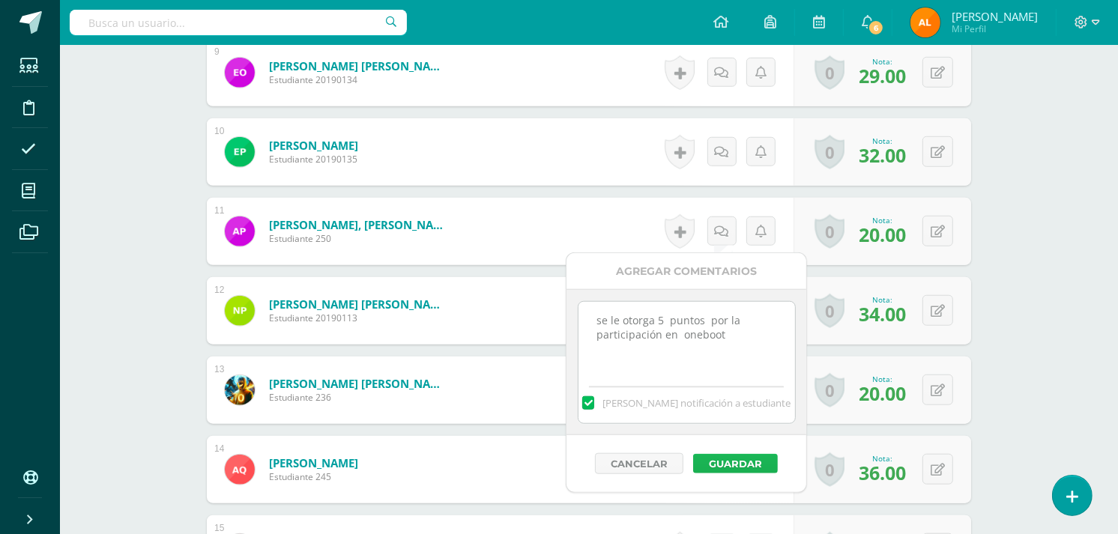
click at [751, 461] on button "Guardar" at bounding box center [735, 463] width 85 height 19
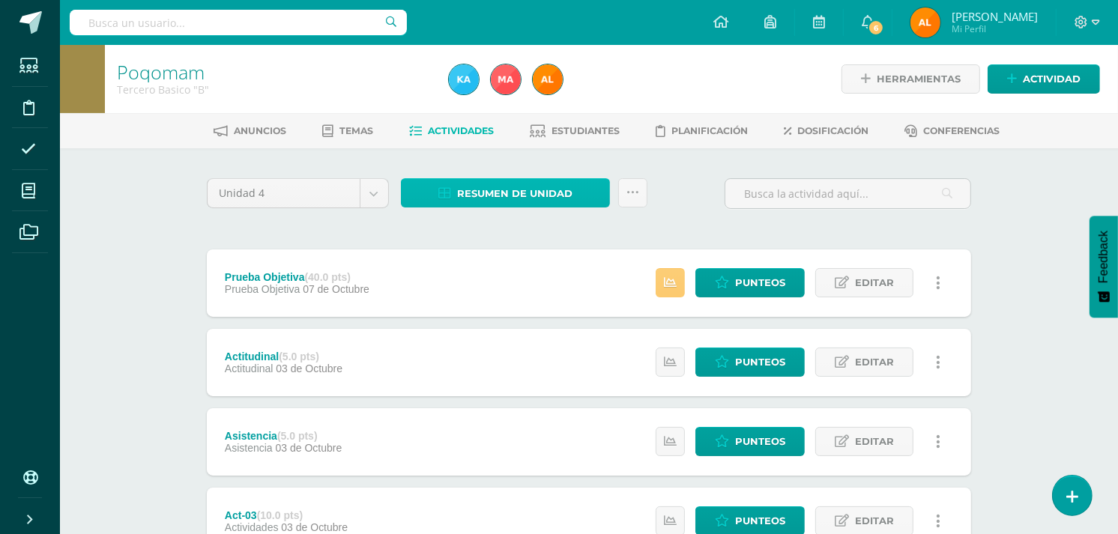
click at [502, 189] on span "Resumen de unidad" at bounding box center [514, 194] width 115 height 28
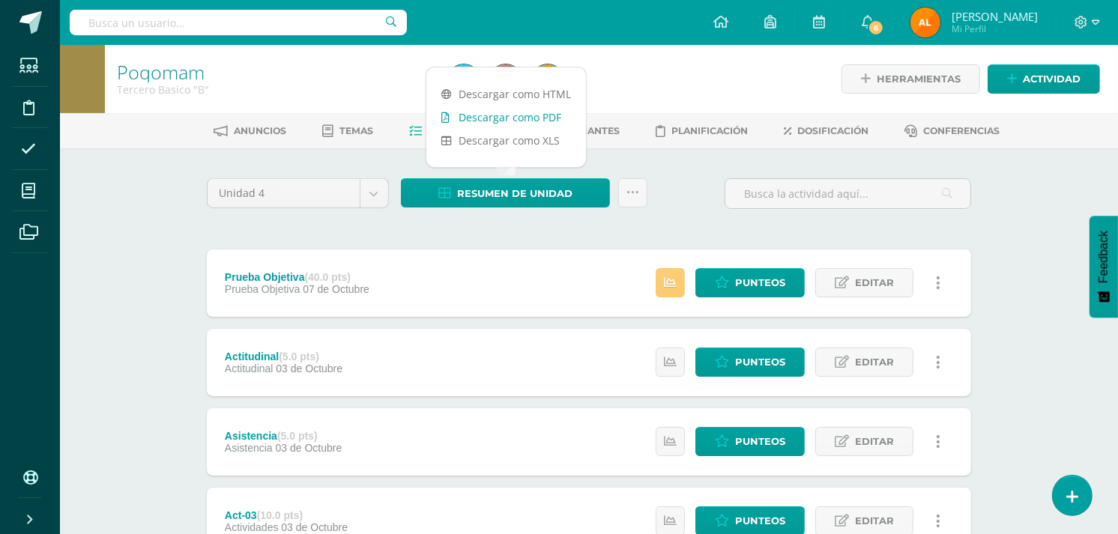
click at [513, 120] on link "Descargar como PDF" at bounding box center [506, 117] width 160 height 23
click at [736, 288] on span "Punteos" at bounding box center [760, 283] width 50 height 28
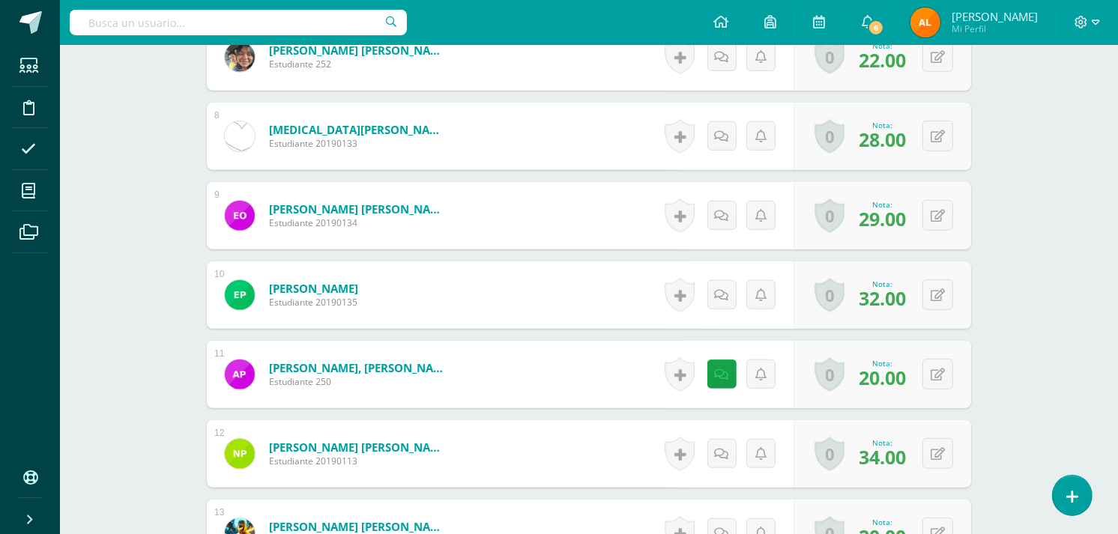
scroll to position [975, 0]
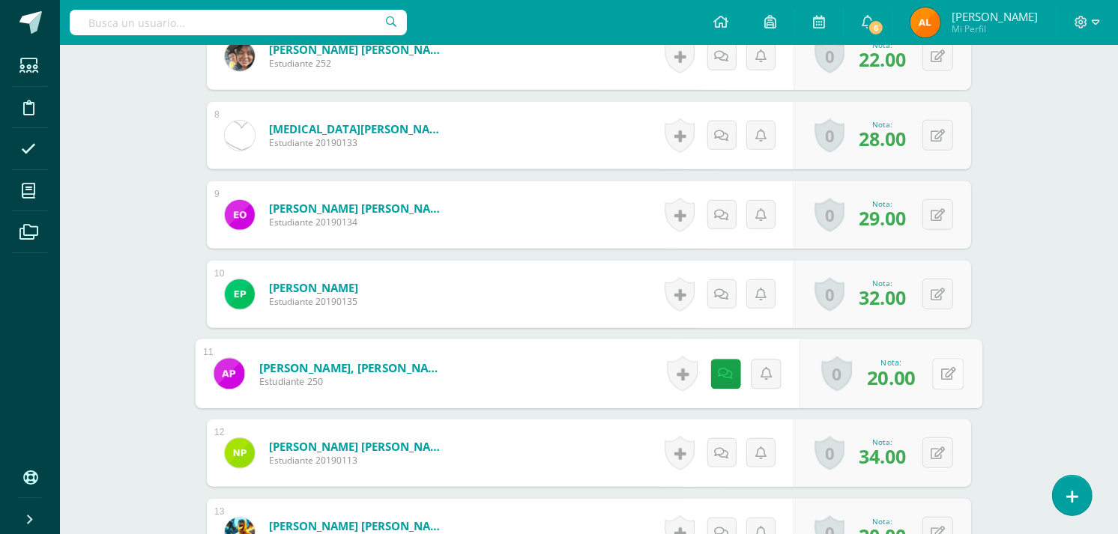
click at [927, 372] on div "0 Logros Logros obtenidos Aún no hay logros agregados Nota: 20.00" at bounding box center [891, 374] width 183 height 70
click at [933, 372] on button at bounding box center [947, 372] width 31 height 31
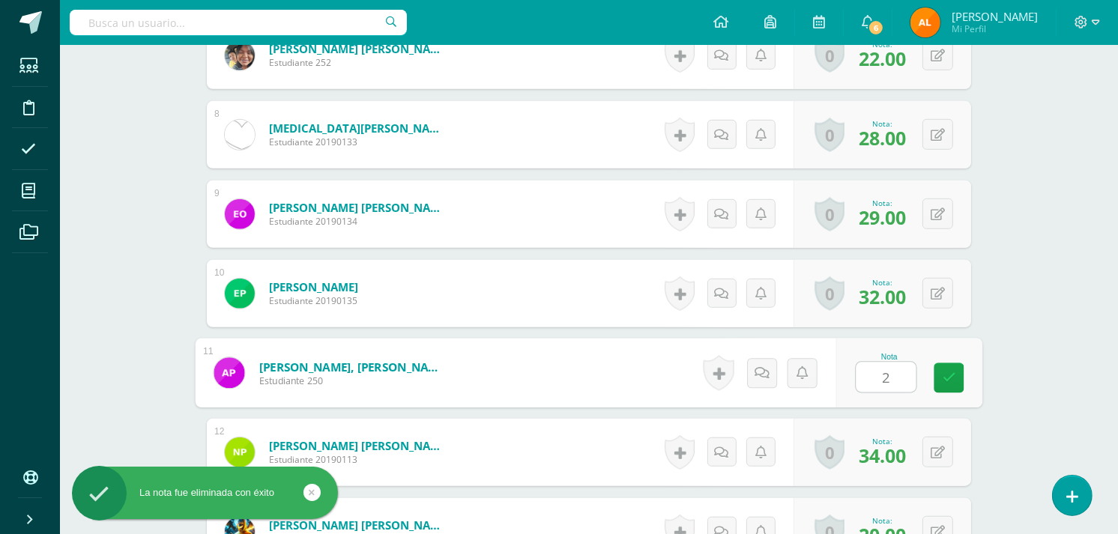
type input "21"
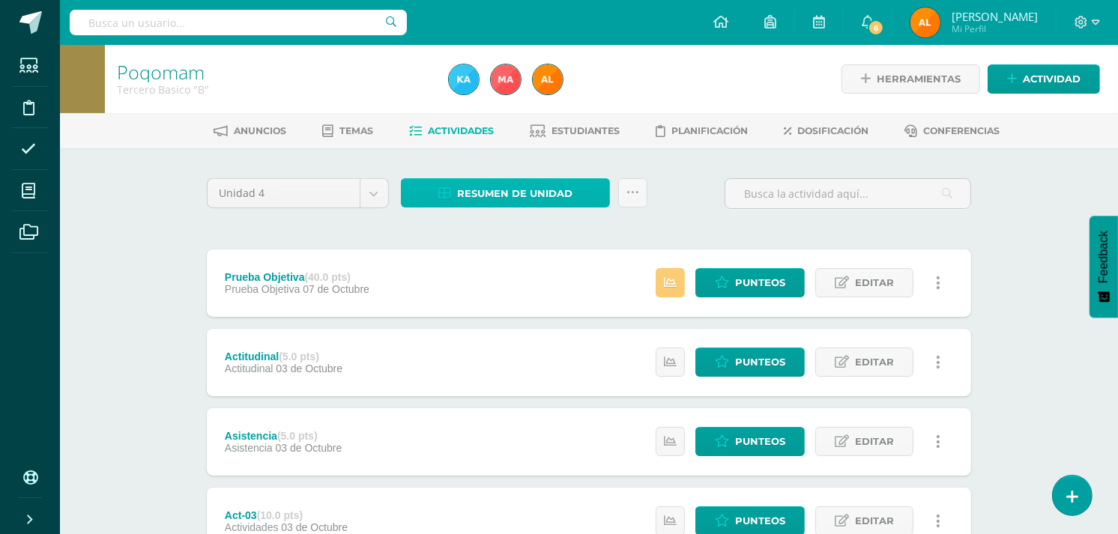
click at [498, 190] on span "Resumen de unidad" at bounding box center [514, 194] width 115 height 28
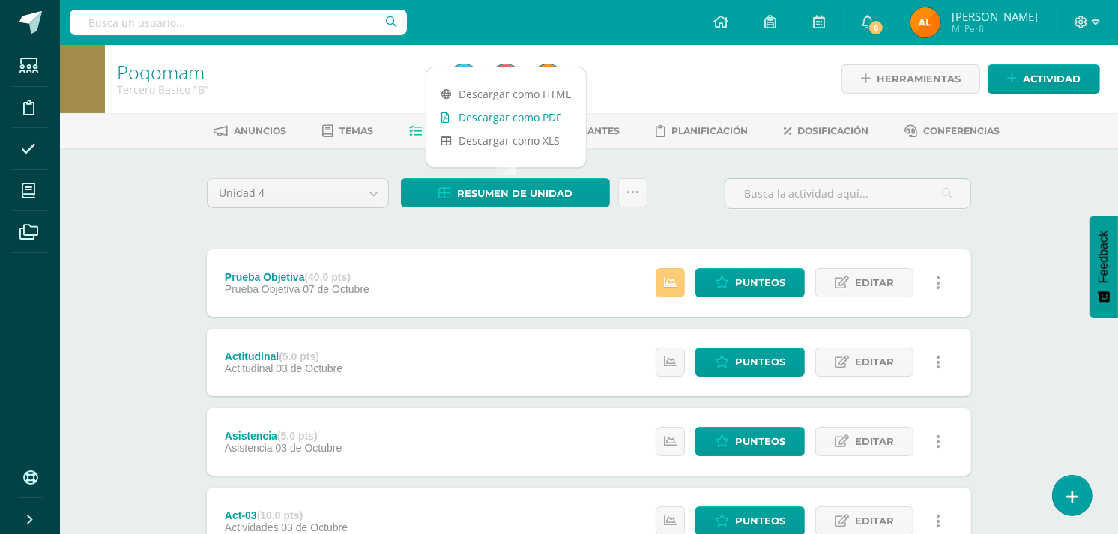
click at [503, 115] on link "Descargar como PDF" at bounding box center [506, 117] width 160 height 23
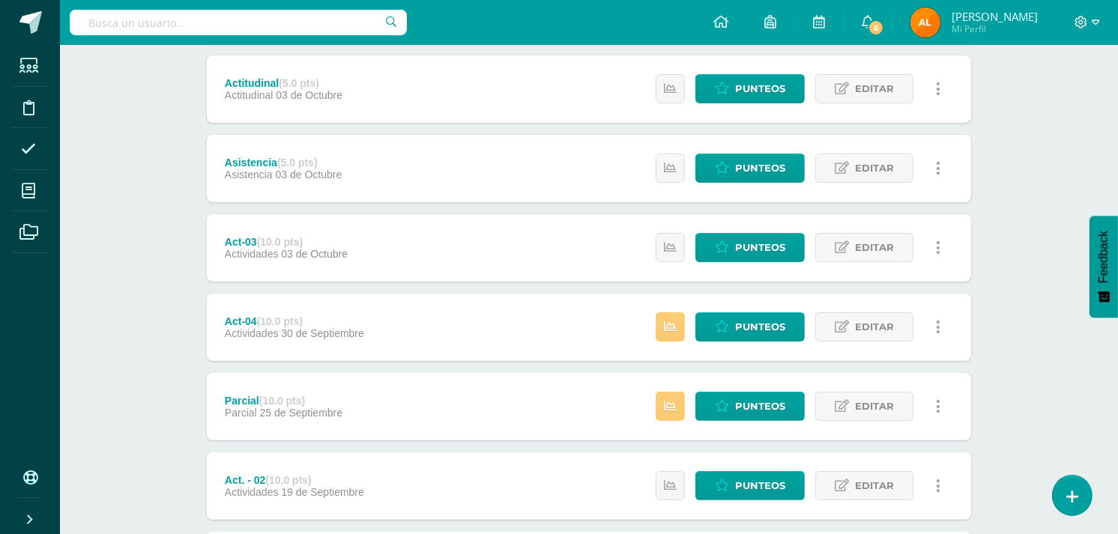
scroll to position [292, 0]
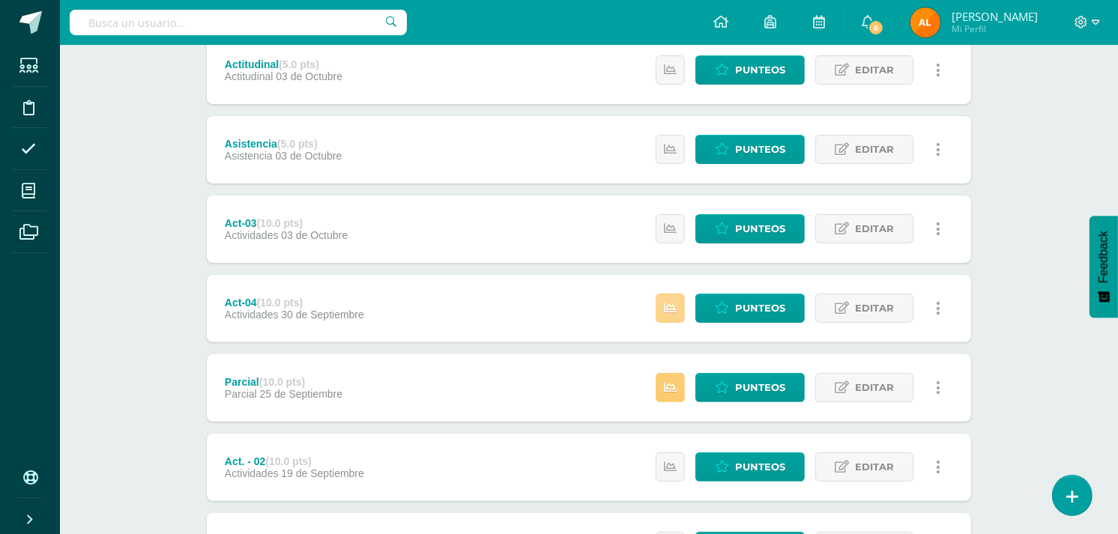
click at [677, 310] on icon at bounding box center [670, 308] width 13 height 13
click at [677, 388] on icon at bounding box center [670, 387] width 13 height 13
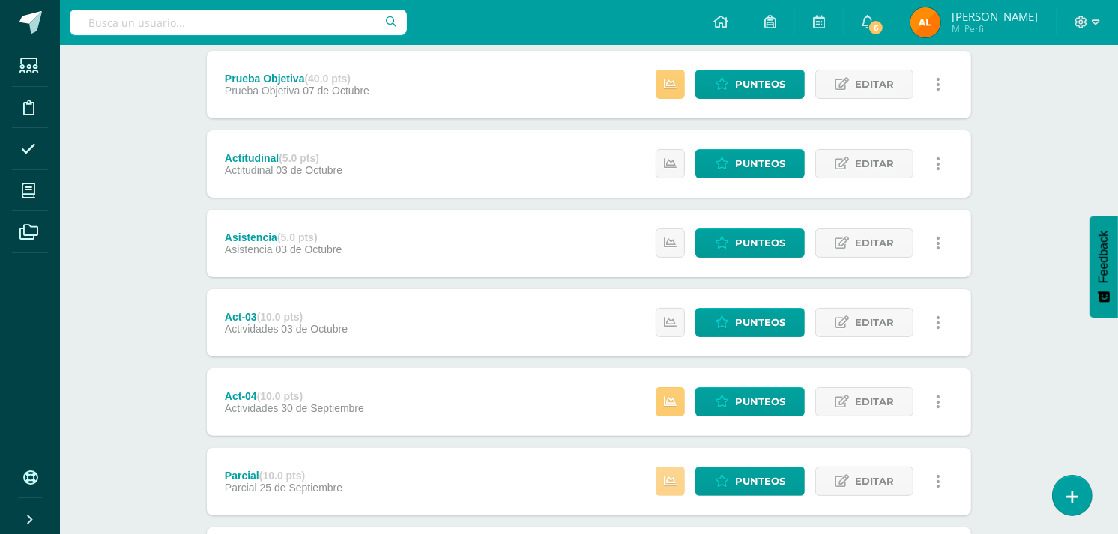
scroll to position [153, 0]
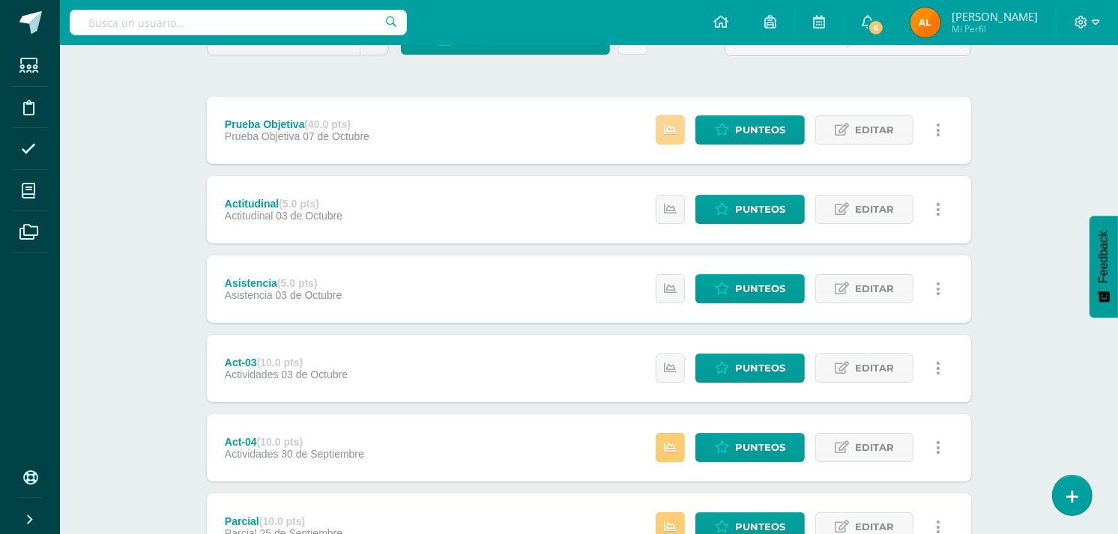
click at [680, 130] on link at bounding box center [670, 129] width 29 height 29
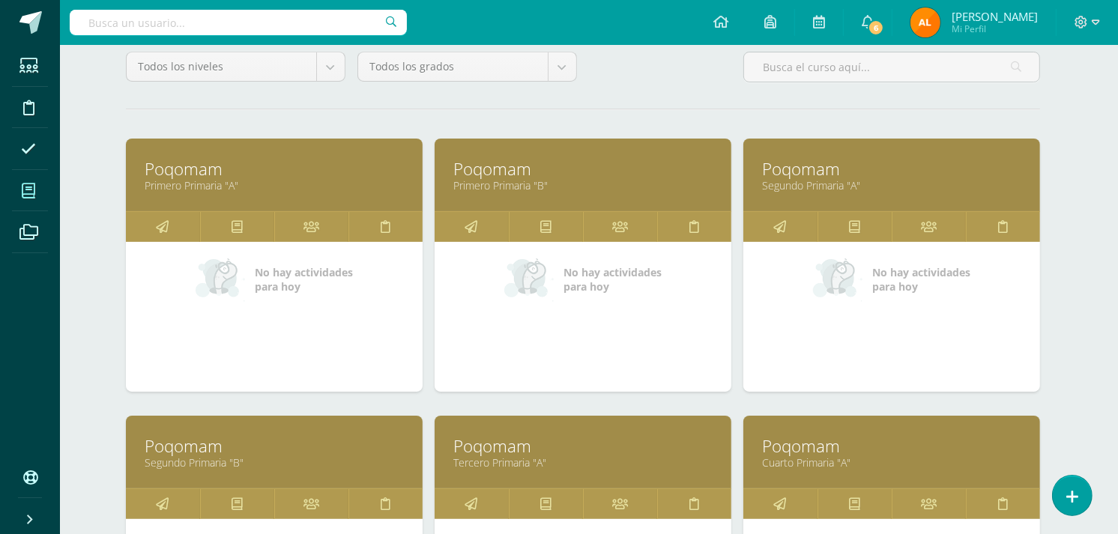
scroll to position [192, 6]
